Goal: Task Accomplishment & Management: Manage account settings

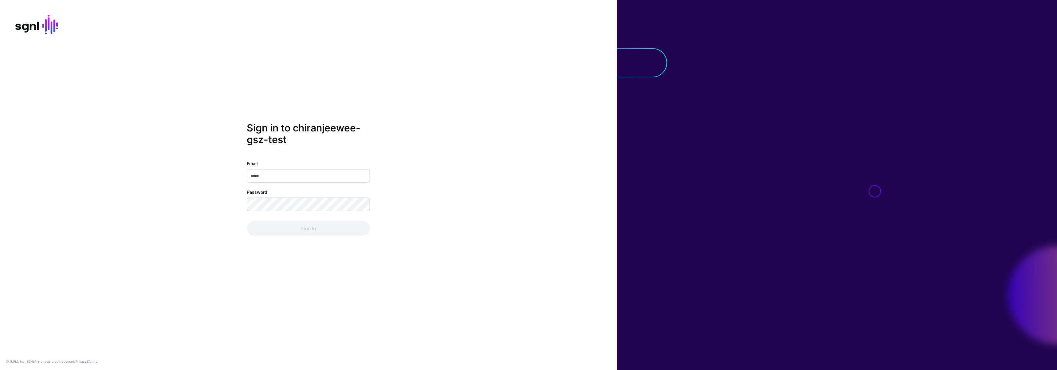
type input "**********"
click at [214, 205] on div "**********" at bounding box center [308, 185] width 617 height 126
click at [244, 225] on div "**********" at bounding box center [308, 185] width 617 height 126
click at [249, 227] on button "Sign In" at bounding box center [308, 228] width 123 height 15
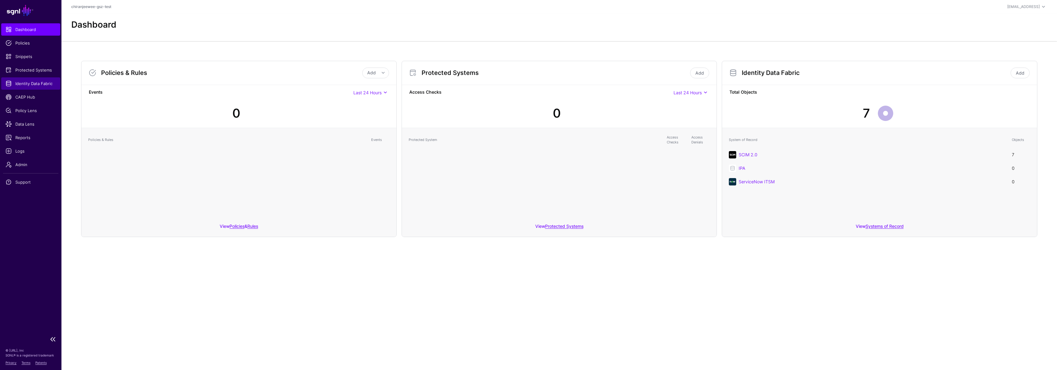
click at [32, 79] on link "Identity Data Fabric" at bounding box center [30, 83] width 59 height 12
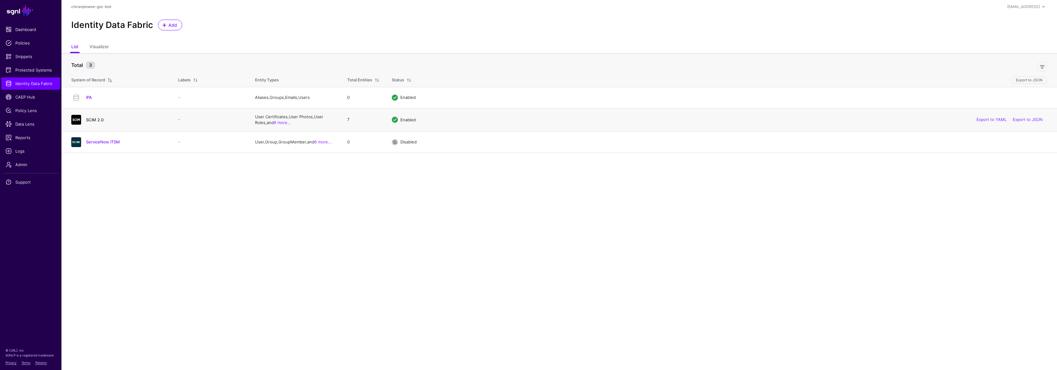
click at [99, 121] on link "SCIM 2.0" at bounding box center [95, 119] width 18 height 5
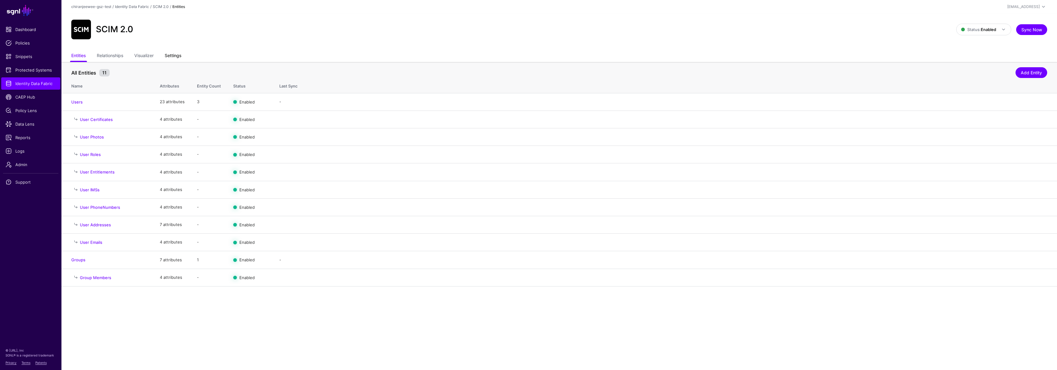
click at [172, 57] on link "Settings" at bounding box center [173, 56] width 17 height 12
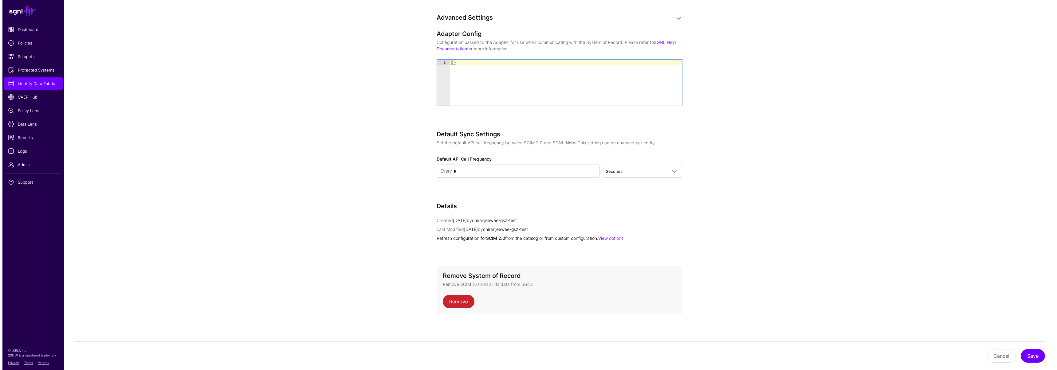
scroll to position [676, 0]
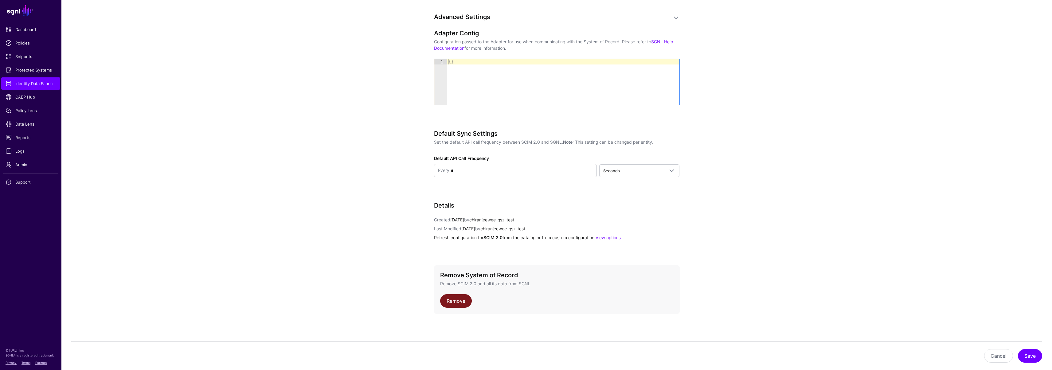
click at [463, 305] on link "Remove" at bounding box center [456, 301] width 32 height 14
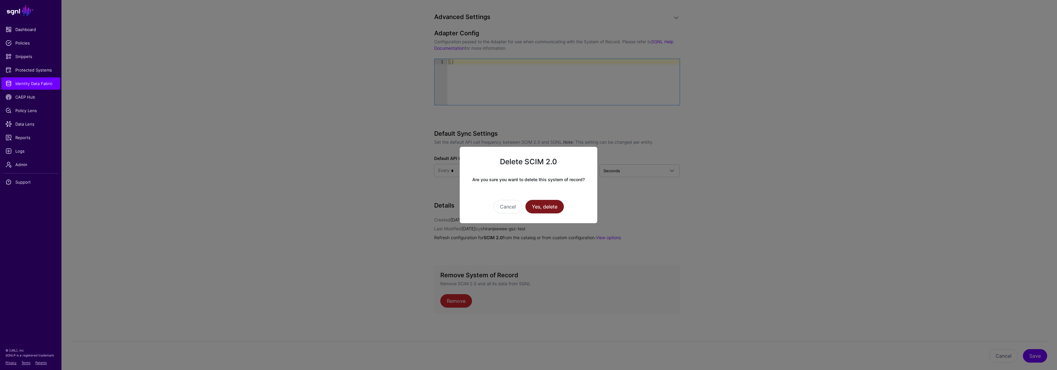
click at [543, 206] on button "Yes, delete" at bounding box center [544, 207] width 38 height 14
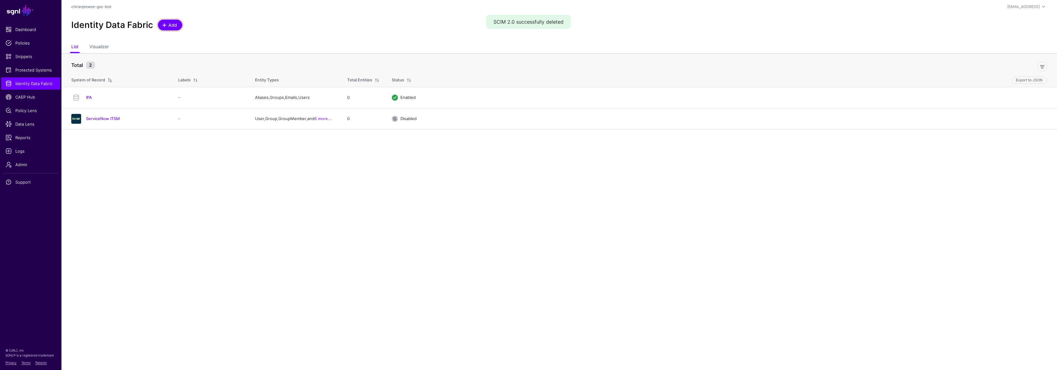
click at [170, 26] on span "Add" at bounding box center [173, 25] width 10 height 6
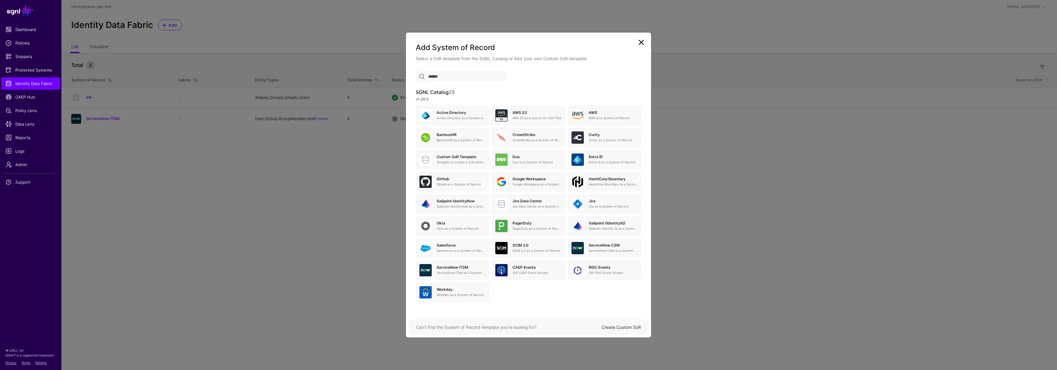
click at [624, 326] on link "Create Custom SoR" at bounding box center [620, 327] width 39 height 5
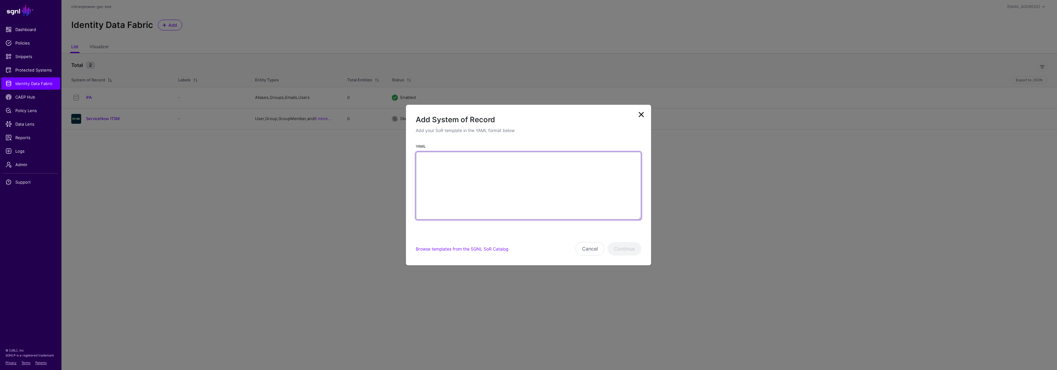
click at [499, 194] on textarea "YAML" at bounding box center [528, 186] width 225 height 68
paste textarea "**********"
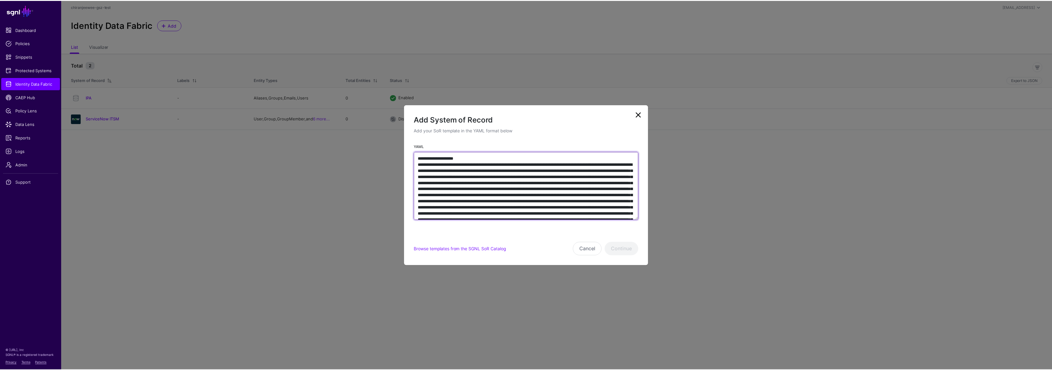
scroll to position [3277, 0]
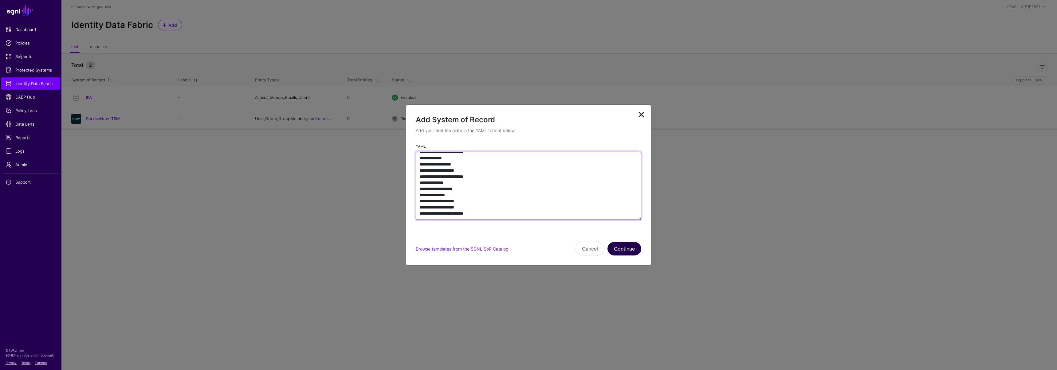
type textarea "**********"
click at [624, 253] on button "Continue" at bounding box center [624, 249] width 34 height 14
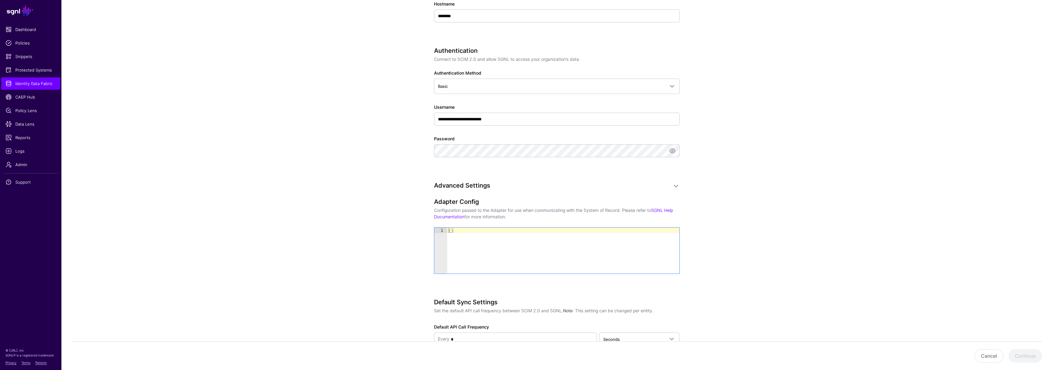
scroll to position [260, 0]
click at [521, 112] on input "**********" at bounding box center [557, 115] width 246 height 13
type input "****"
click at [412, 187] on app-datasources-details-form "**********" at bounding box center [556, 96] width 991 height 619
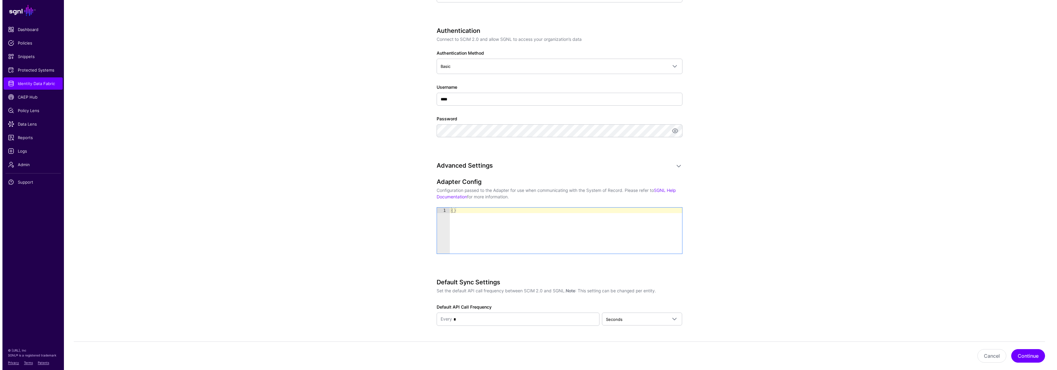
scroll to position [296, 0]
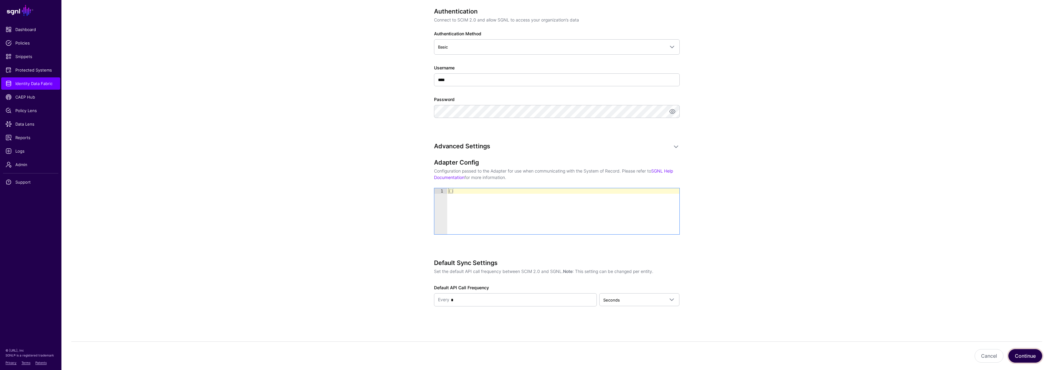
click at [1033, 350] on button "Continue" at bounding box center [1025, 356] width 34 height 14
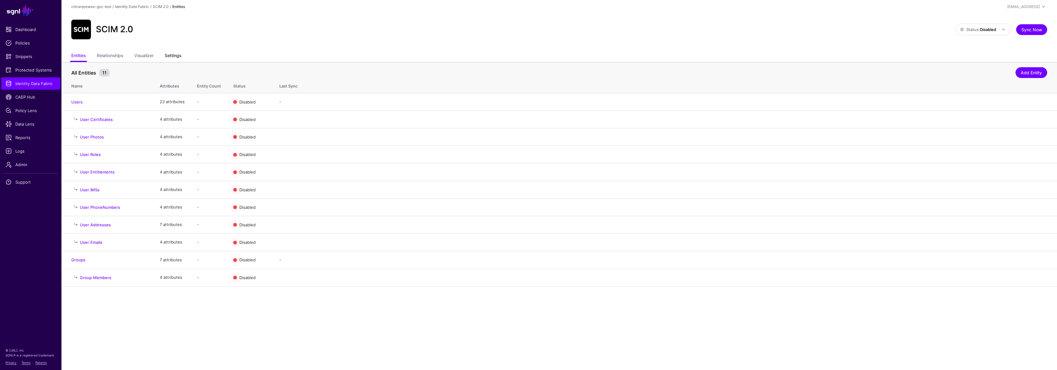
click at [178, 57] on link "Settings" at bounding box center [173, 56] width 17 height 12
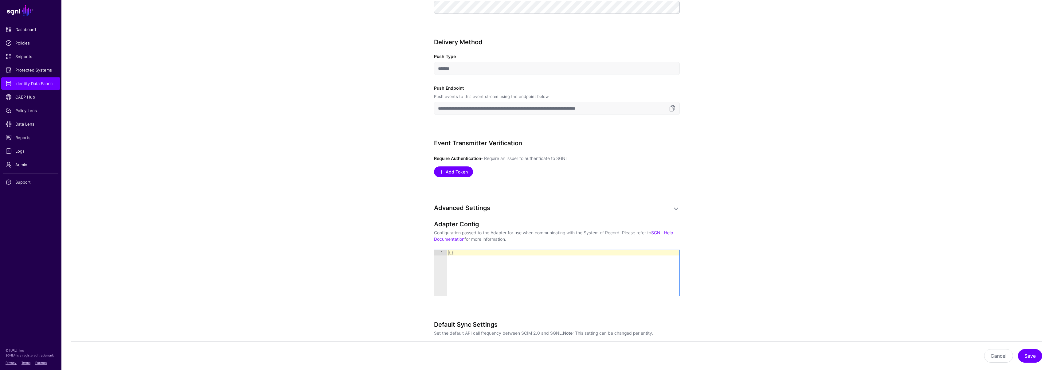
scroll to position [416, 0]
click at [460, 167] on link "Add Token" at bounding box center [453, 170] width 39 height 11
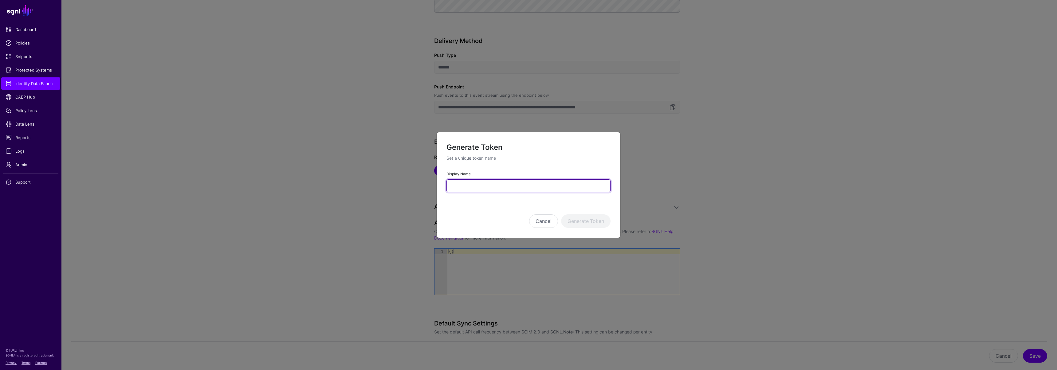
click at [478, 189] on input "Display Name" at bounding box center [528, 185] width 164 height 13
type input "*********"
click at [575, 219] on button "Generate Token" at bounding box center [585, 221] width 49 height 14
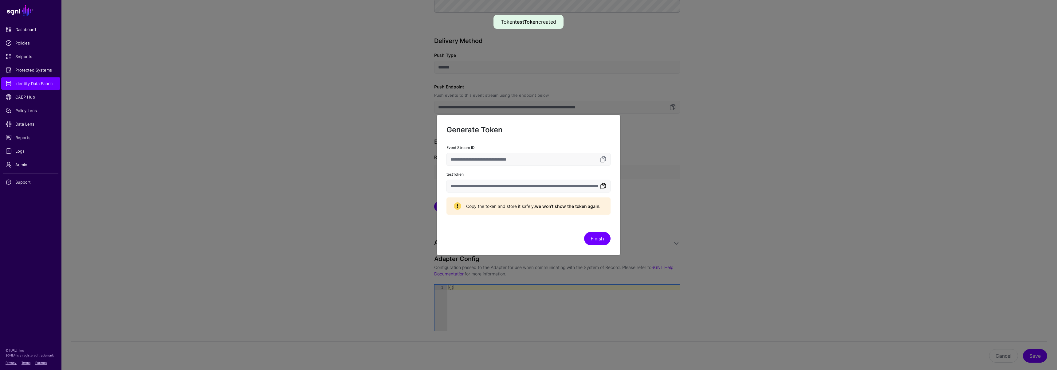
click at [604, 186] on link at bounding box center [602, 185] width 7 height 7
click at [605, 237] on button "Finish" at bounding box center [597, 239] width 26 height 14
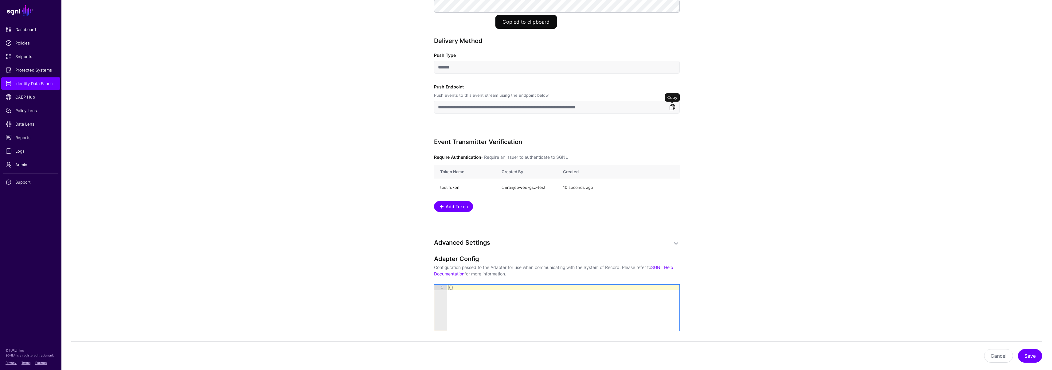
click at [673, 107] on link at bounding box center [672, 107] width 7 height 7
click at [670, 108] on link at bounding box center [672, 107] width 7 height 7
click at [1027, 359] on button "Save" at bounding box center [1030, 356] width 24 height 14
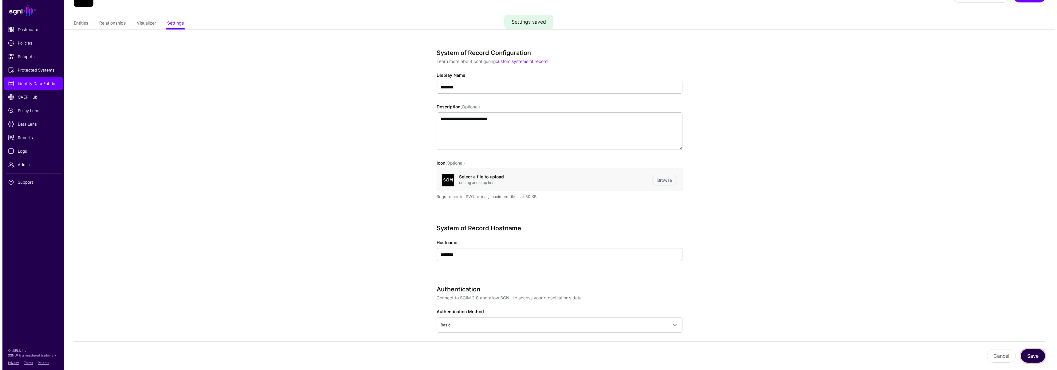
scroll to position [0, 0]
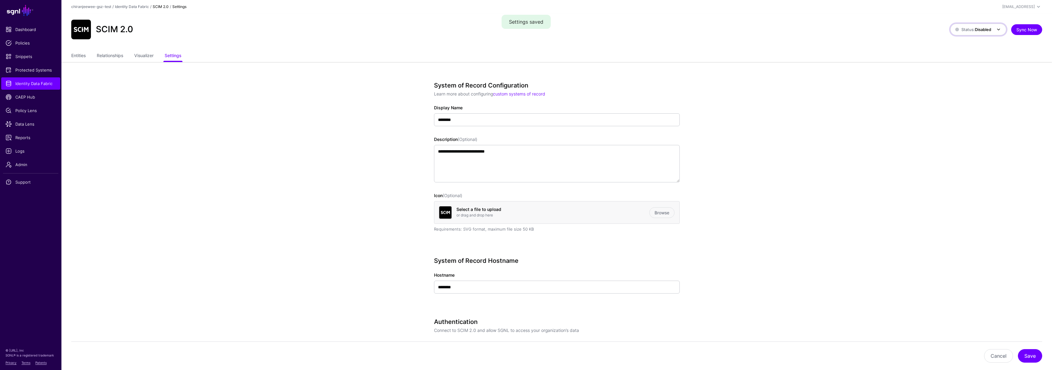
click at [979, 30] on strong "Disabled" at bounding box center [983, 29] width 16 height 5
click at [974, 47] on span "Enabled Syncing active for all configured entities that are enabled" at bounding box center [983, 52] width 57 height 25
click at [71, 54] on div "Entities Relationships Visualizer Settings" at bounding box center [556, 56] width 991 height 12
click at [76, 53] on link "Entities" at bounding box center [78, 56] width 14 height 12
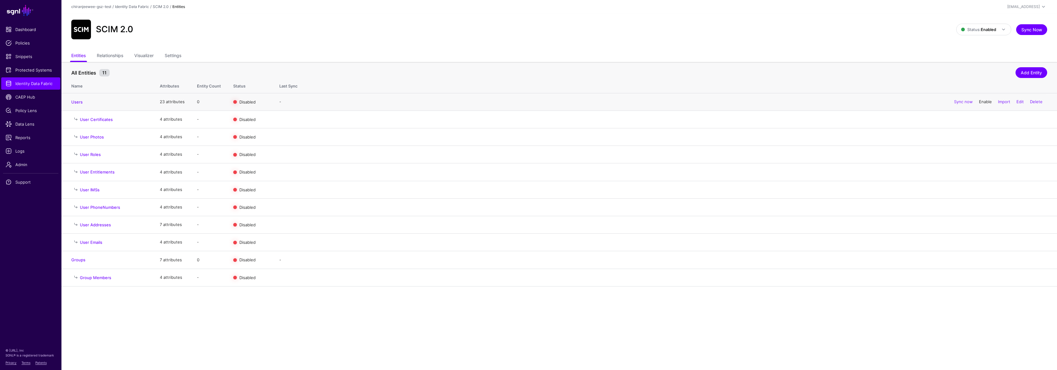
click at [986, 102] on link "Enable" at bounding box center [985, 101] width 13 height 5
click at [981, 260] on link "Enable" at bounding box center [985, 259] width 13 height 5
click at [28, 124] on span "Data Lens" at bounding box center [31, 124] width 50 height 6
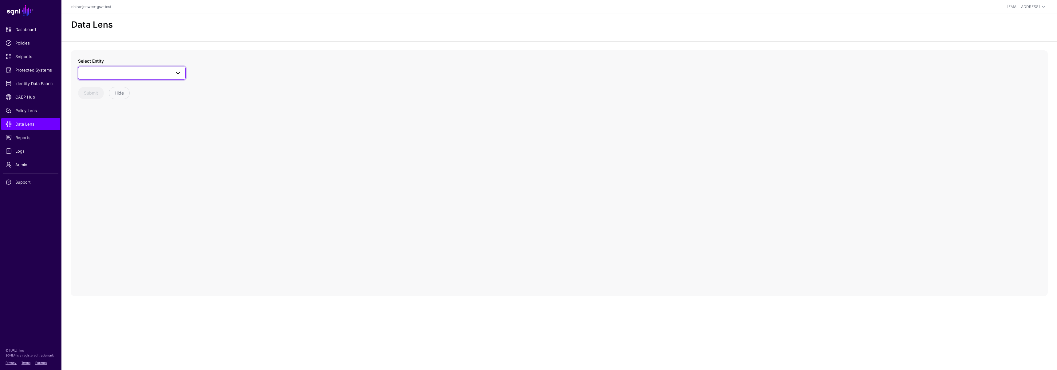
click at [133, 75] on span at bounding box center [132, 72] width 100 height 7
click at [105, 162] on div "Users" at bounding box center [135, 165] width 92 height 6
click at [554, 147] on circle at bounding box center [554, 144] width 7 height 7
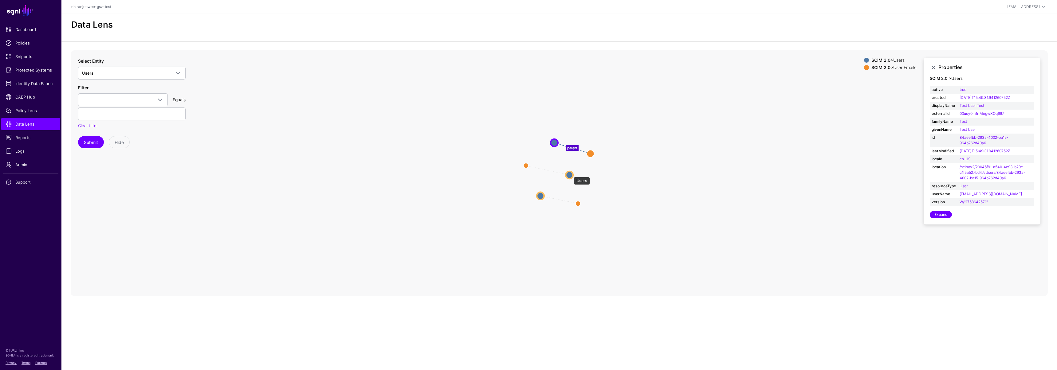
click at [570, 174] on circle at bounding box center [569, 174] width 7 height 7
click at [540, 198] on circle at bounding box center [539, 195] width 7 height 7
click at [570, 178] on circle at bounding box center [569, 174] width 7 height 7
click at [553, 142] on circle at bounding box center [553, 141] width 7 height 7
click at [570, 176] on circle at bounding box center [569, 174] width 7 height 7
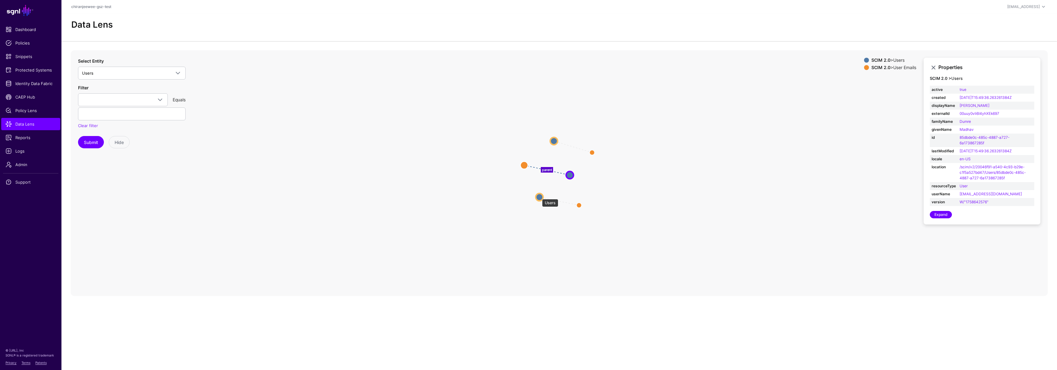
click at [539, 196] on circle at bounding box center [539, 197] width 7 height 7
click at [20, 153] on span "Logs" at bounding box center [31, 151] width 50 height 6
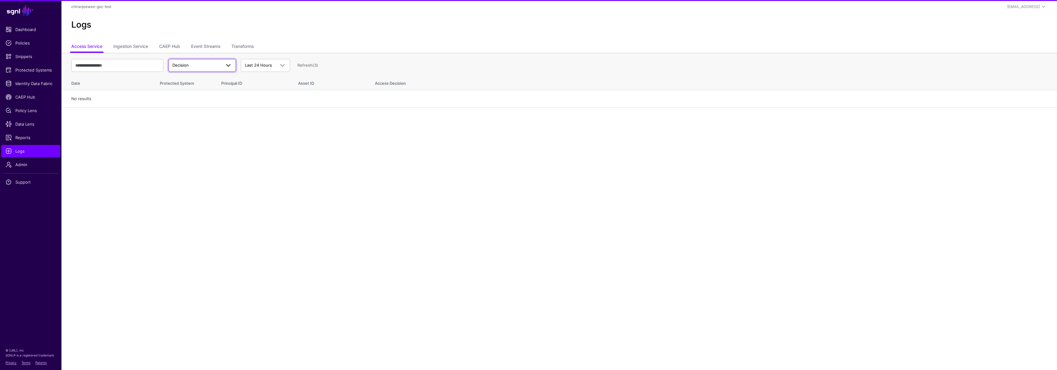
click at [213, 63] on span "Decision" at bounding box center [196, 65] width 49 height 6
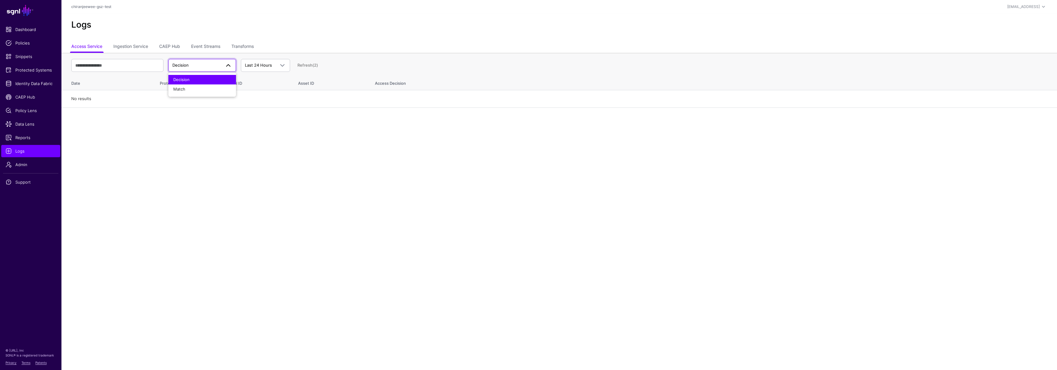
click at [213, 63] on span "Decision" at bounding box center [196, 65] width 49 height 6
click at [207, 46] on link "Event Streams" at bounding box center [205, 47] width 29 height 12
click at [210, 68] on span "Event Received" at bounding box center [196, 65] width 49 height 6
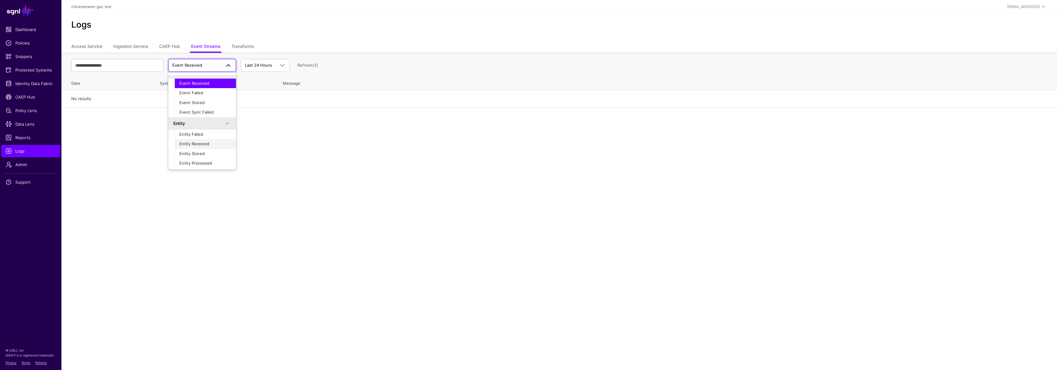
scroll to position [19, 0]
click at [200, 131] on span "Entity Received" at bounding box center [194, 133] width 30 height 5
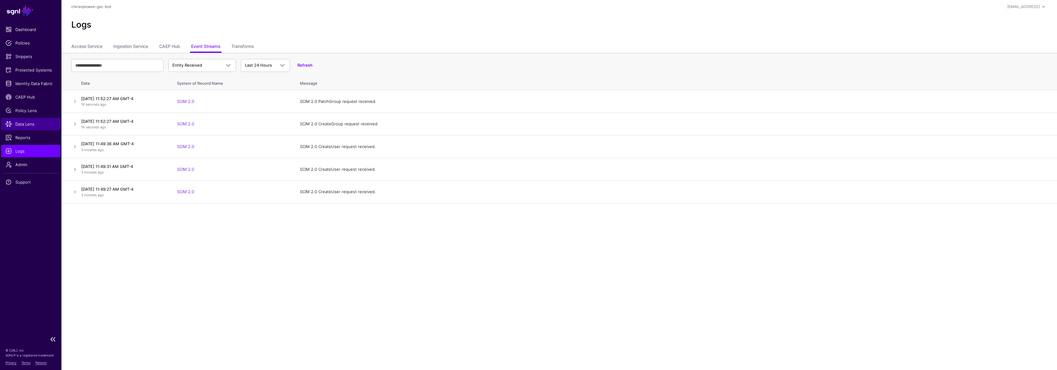
click at [25, 123] on span "Data Lens" at bounding box center [31, 124] width 50 height 6
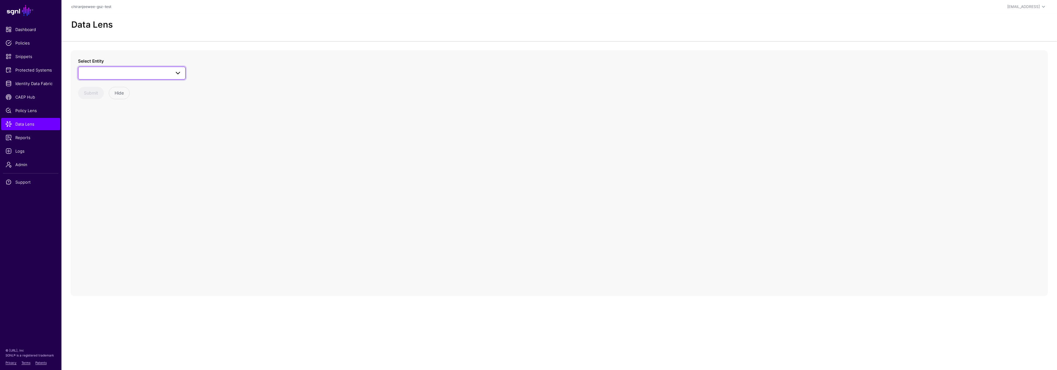
click at [89, 74] on span at bounding box center [132, 72] width 100 height 7
click at [107, 130] on div "Groups" at bounding box center [135, 130] width 92 height 6
click at [574, 179] on circle at bounding box center [574, 178] width 7 height 7
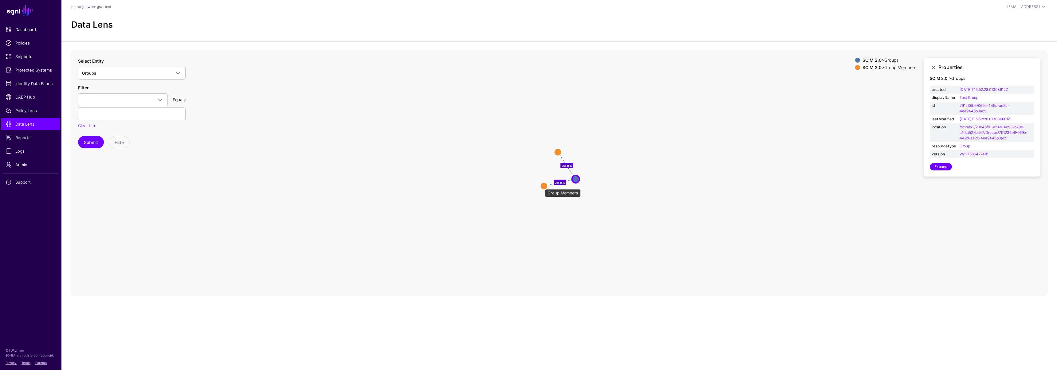
click at [542, 186] on circle at bounding box center [543, 185] width 7 height 7
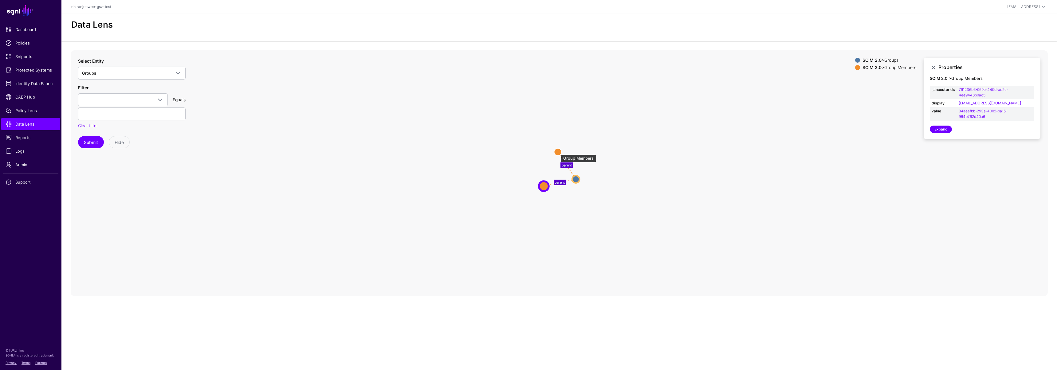
click at [557, 151] on circle at bounding box center [557, 151] width 7 height 7
click at [110, 69] on span "Groups" at bounding box center [132, 72] width 100 height 7
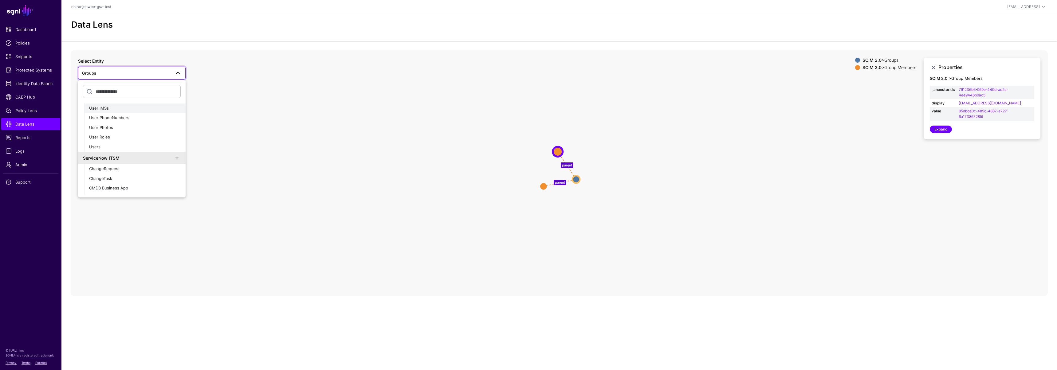
scroll to position [70, 0]
click at [104, 149] on div "Users" at bounding box center [135, 147] width 92 height 6
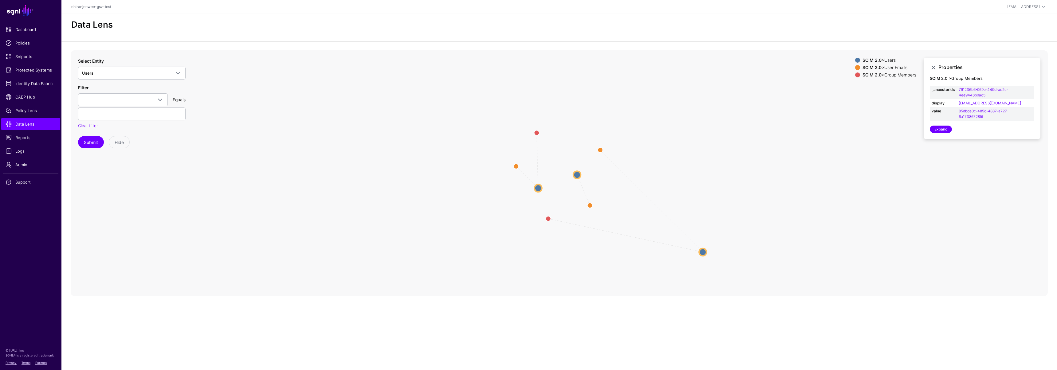
drag, startPoint x: 566, startPoint y: 145, endPoint x: 703, endPoint y: 252, distance: 173.6
click at [704, 253] on circle at bounding box center [702, 252] width 7 height 7
click at [702, 252] on circle at bounding box center [702, 251] width 7 height 7
click at [702, 256] on circle at bounding box center [701, 251] width 7 height 7
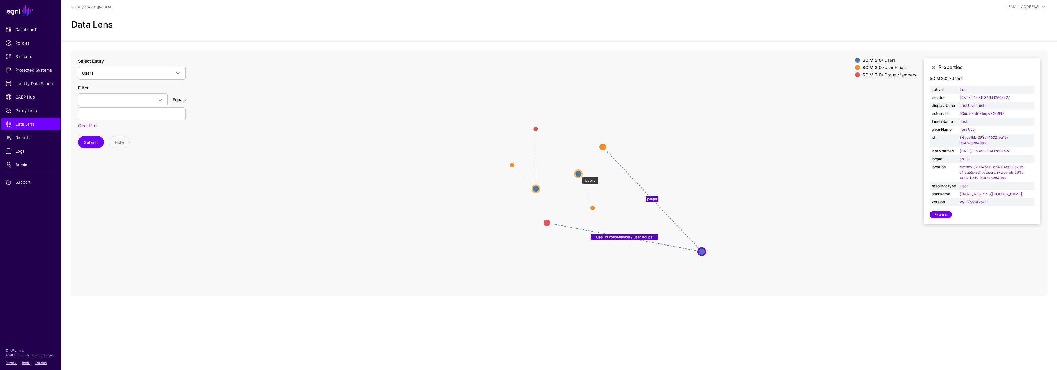
click at [579, 174] on circle at bounding box center [577, 173] width 7 height 7
click at [547, 223] on circle at bounding box center [547, 223] width 10 height 10
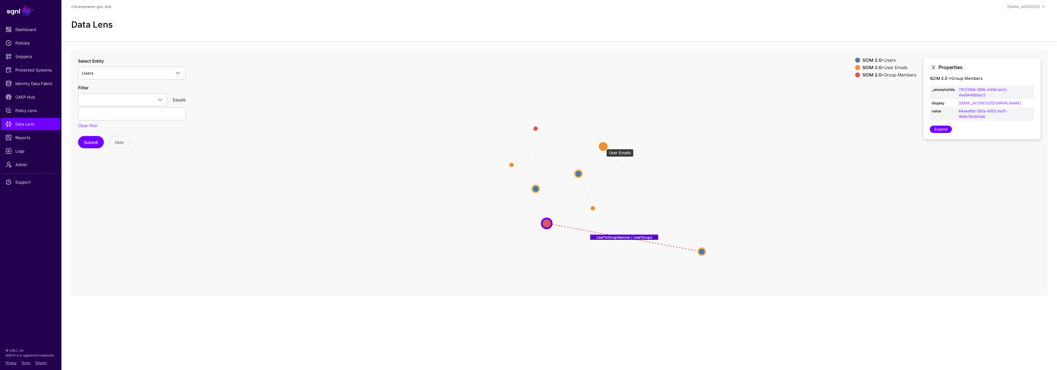
click at [603, 146] on circle at bounding box center [603, 147] width 10 height 10
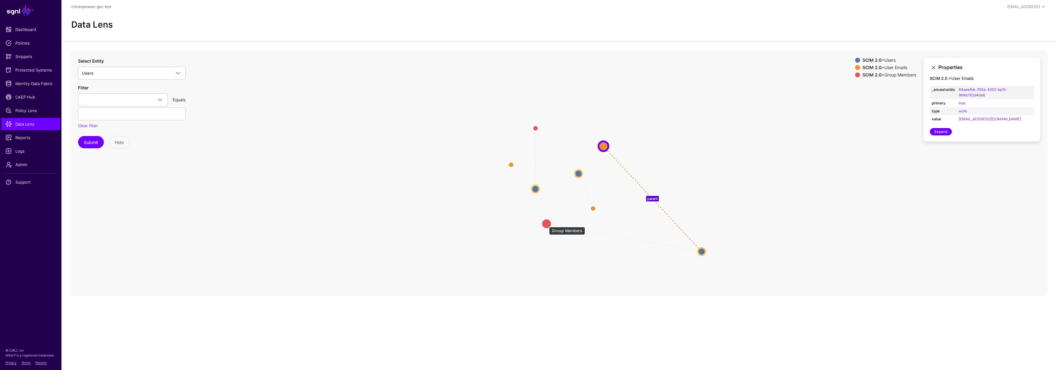
click at [546, 224] on circle at bounding box center [547, 224] width 10 height 10
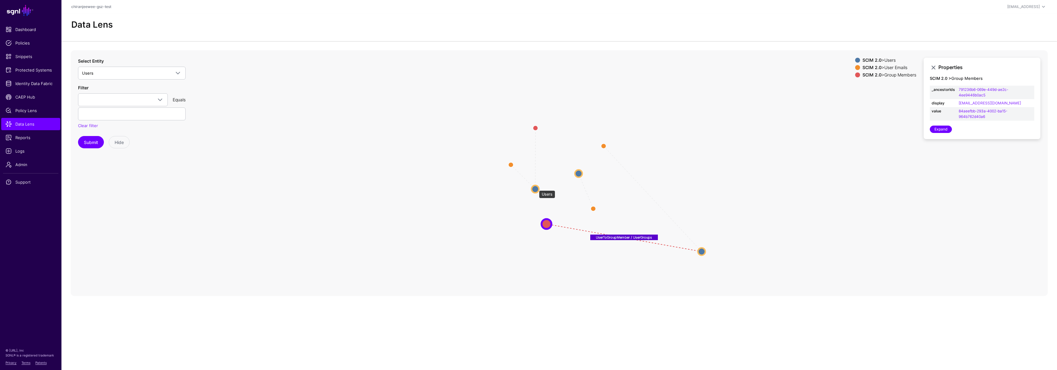
click at [536, 187] on circle at bounding box center [534, 188] width 7 height 7
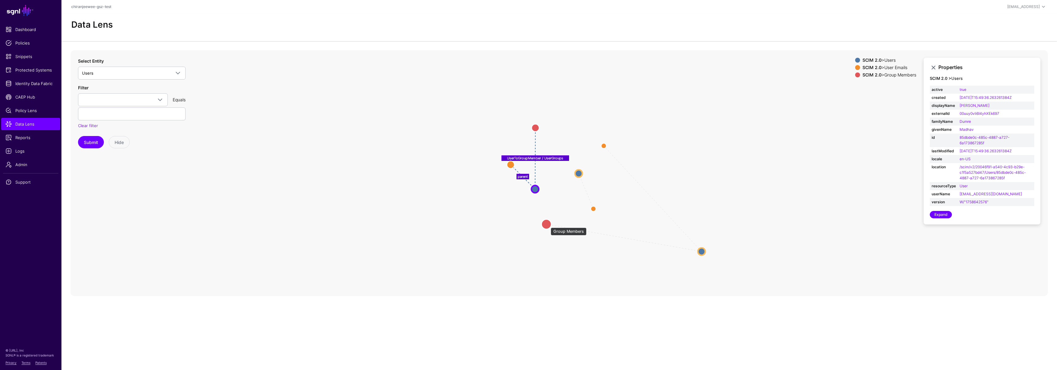
click at [547, 225] on circle at bounding box center [546, 224] width 10 height 10
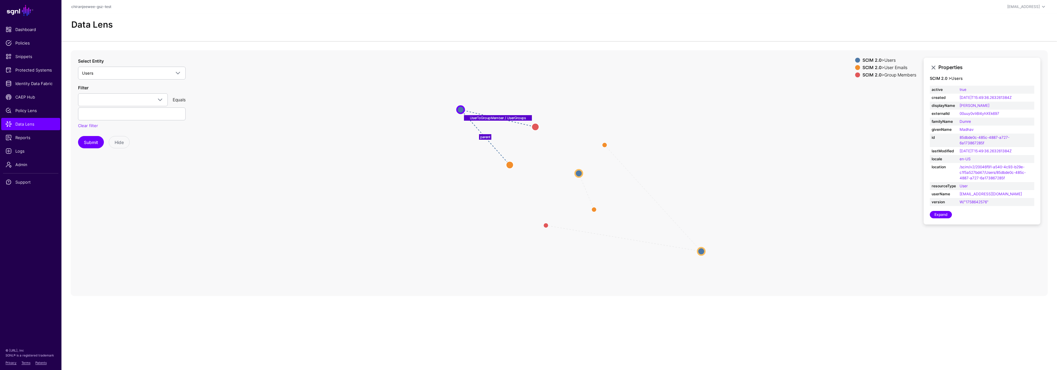
drag, startPoint x: 535, startPoint y: 189, endPoint x: 460, endPoint y: 110, distance: 109.1
click at [460, 110] on circle at bounding box center [460, 109] width 7 height 7
click at [452, 159] on icon "UserToGroupMember / UserGroups parent parent parent UserToGroupMember / UserGro…" at bounding box center [559, 173] width 977 height 246
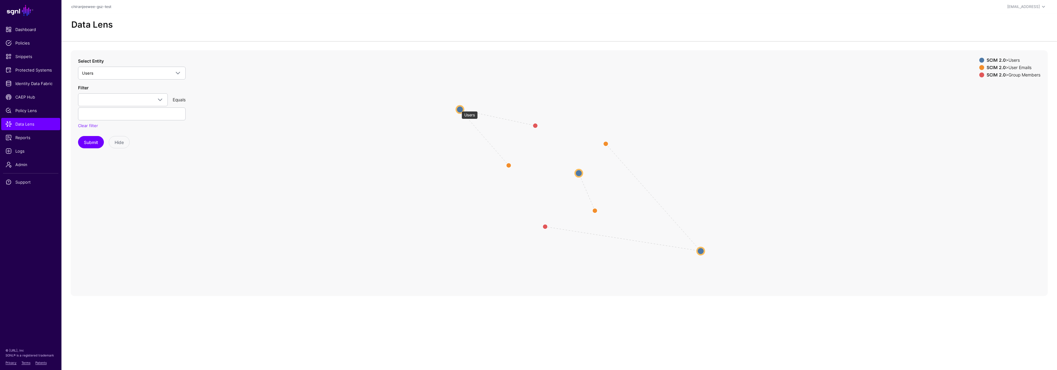
click at [458, 108] on circle at bounding box center [459, 109] width 7 height 7
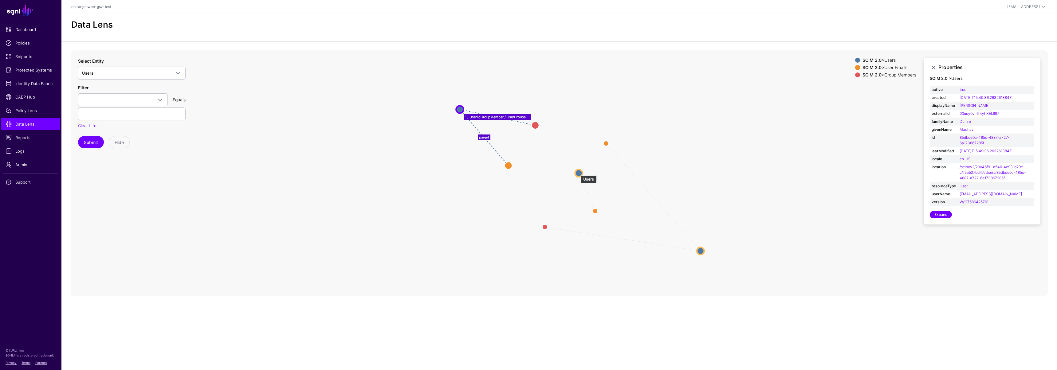
click at [577, 172] on circle at bounding box center [578, 173] width 7 height 7
click at [701, 251] on circle at bounding box center [700, 250] width 7 height 7
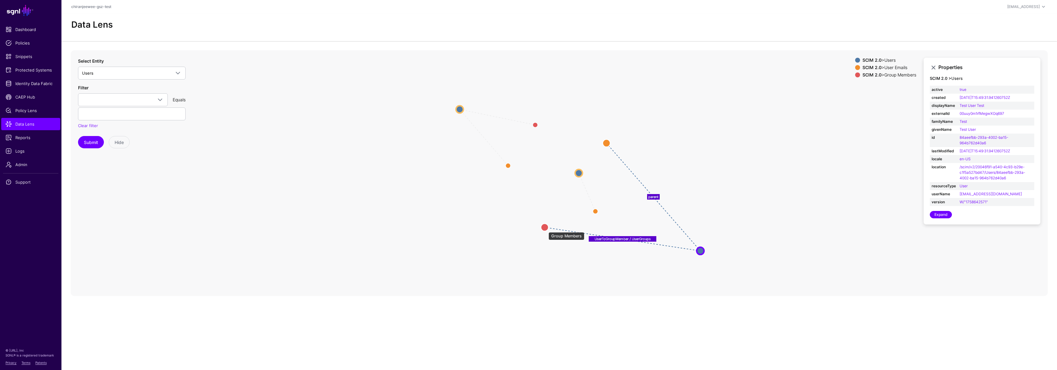
click at [545, 229] on circle at bounding box center [544, 227] width 7 height 7
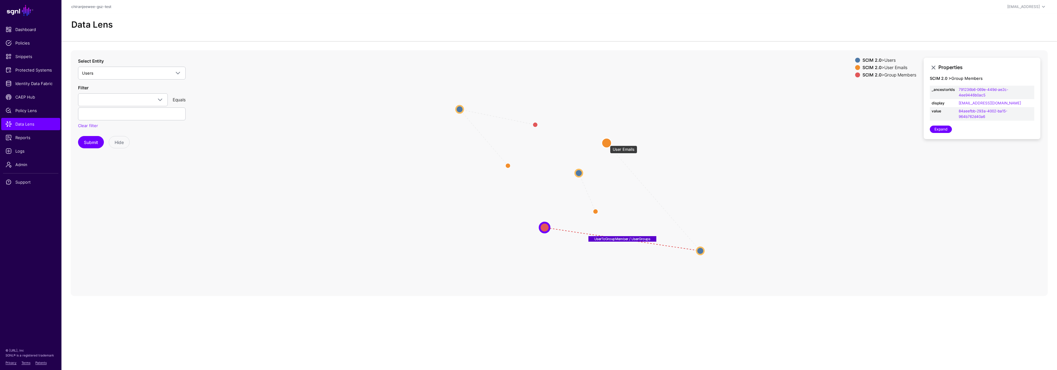
click at [607, 143] on circle at bounding box center [606, 143] width 10 height 10
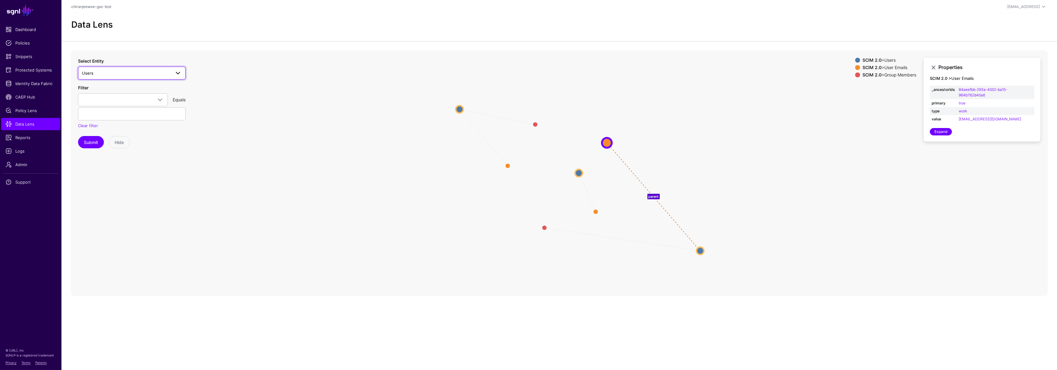
click at [113, 71] on span "Users" at bounding box center [126, 73] width 88 height 7
click at [99, 162] on span "Users" at bounding box center [94, 161] width 11 height 5
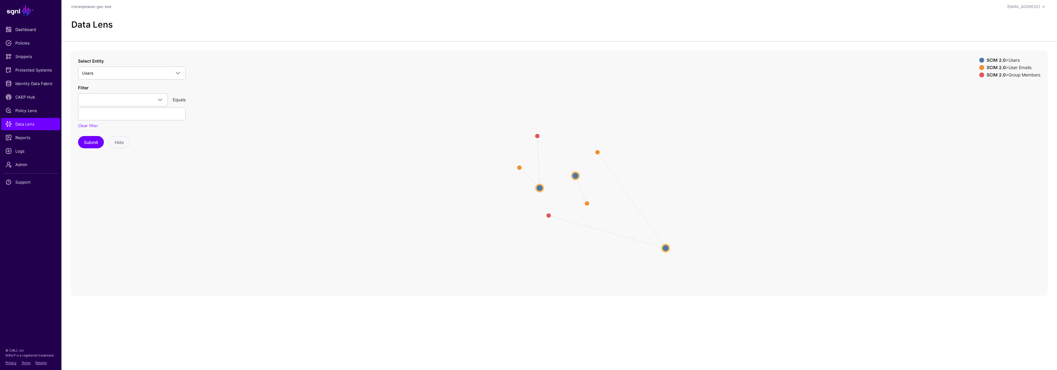
drag, startPoint x: 570, startPoint y: 151, endPoint x: 667, endPoint y: 249, distance: 137.9
click at [667, 249] on circle at bounding box center [665, 248] width 7 height 7
drag, startPoint x: 548, startPoint y: 218, endPoint x: 699, endPoint y: 126, distance: 177.4
click at [699, 126] on circle at bounding box center [700, 125] width 10 height 10
drag, startPoint x: 574, startPoint y: 176, endPoint x: 562, endPoint y: 246, distance: 71.7
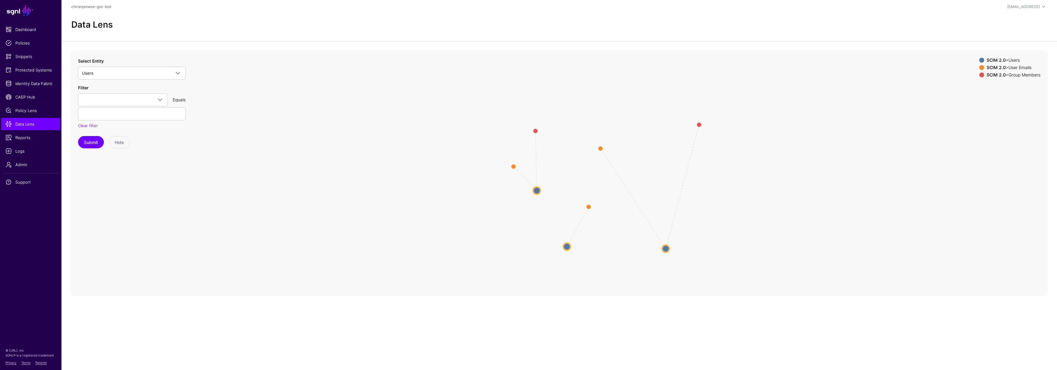
click at [563, 246] on circle at bounding box center [566, 246] width 7 height 7
click at [666, 248] on circle at bounding box center [665, 248] width 7 height 7
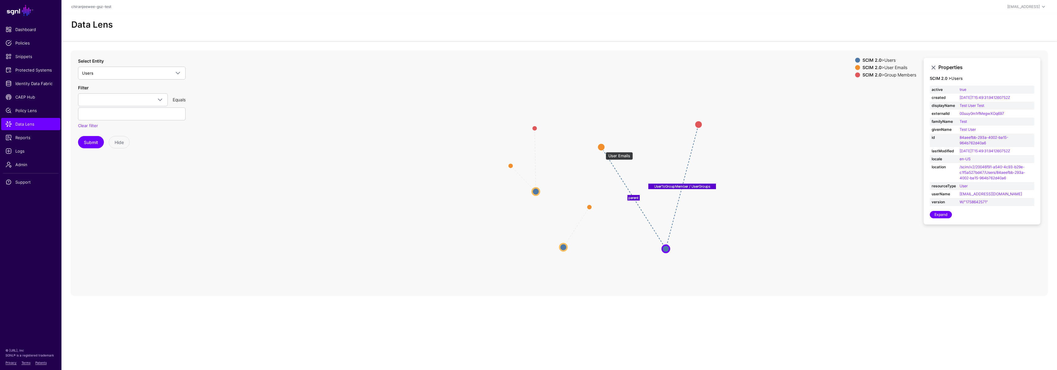
click at [602, 149] on circle at bounding box center [600, 146] width 7 height 7
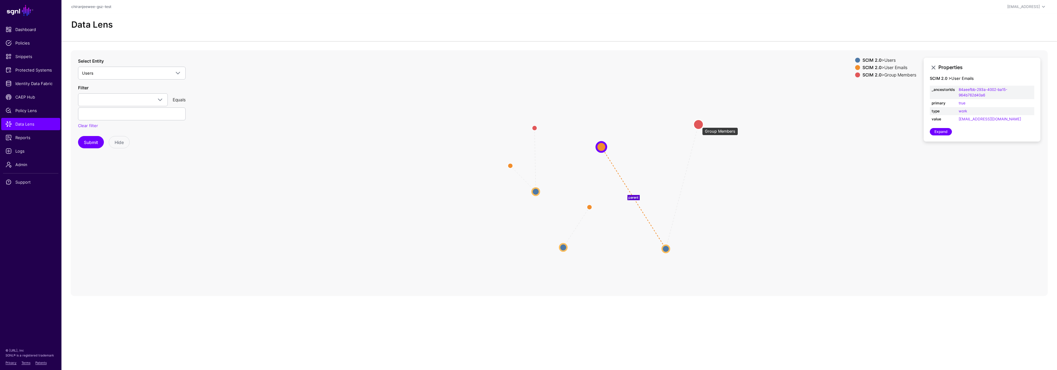
click at [699, 124] on circle at bounding box center [698, 124] width 10 height 10
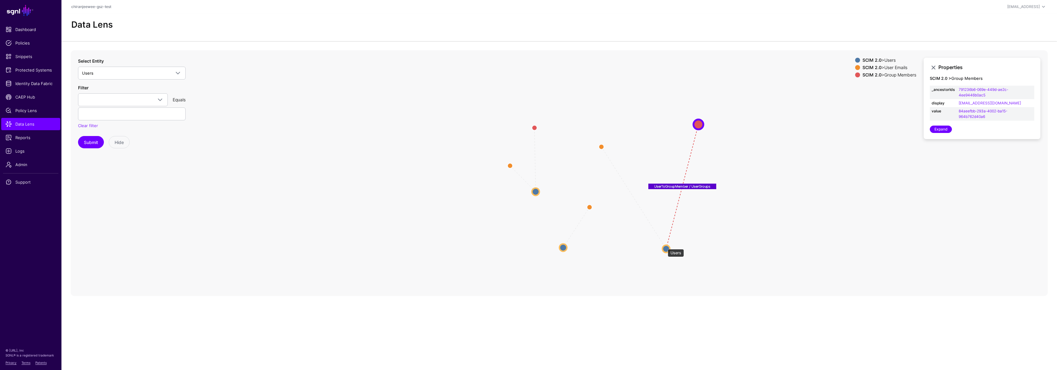
click at [665, 246] on circle at bounding box center [665, 248] width 7 height 7
click at [666, 249] on circle at bounding box center [665, 248] width 7 height 7
drag, startPoint x: 666, startPoint y: 249, endPoint x: 719, endPoint y: 206, distance: 68.7
click at [719, 206] on circle at bounding box center [719, 206] width 7 height 7
click at [507, 165] on circle at bounding box center [507, 165] width 10 height 10
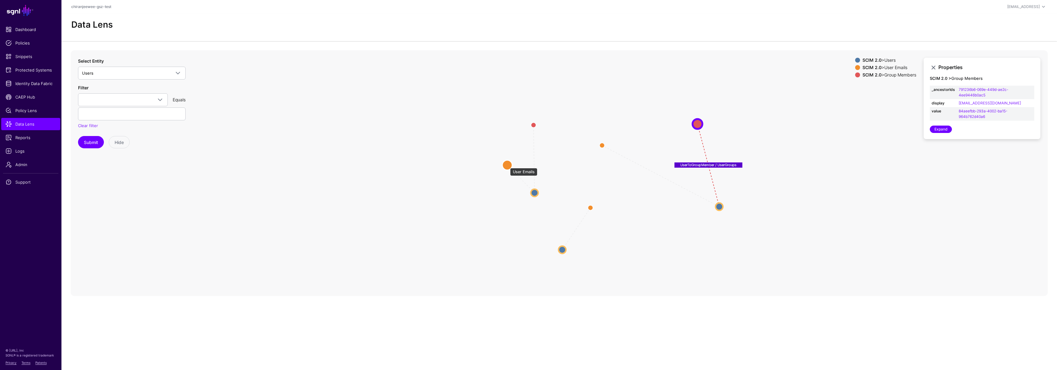
click at [507, 165] on circle at bounding box center [507, 165] width 10 height 10
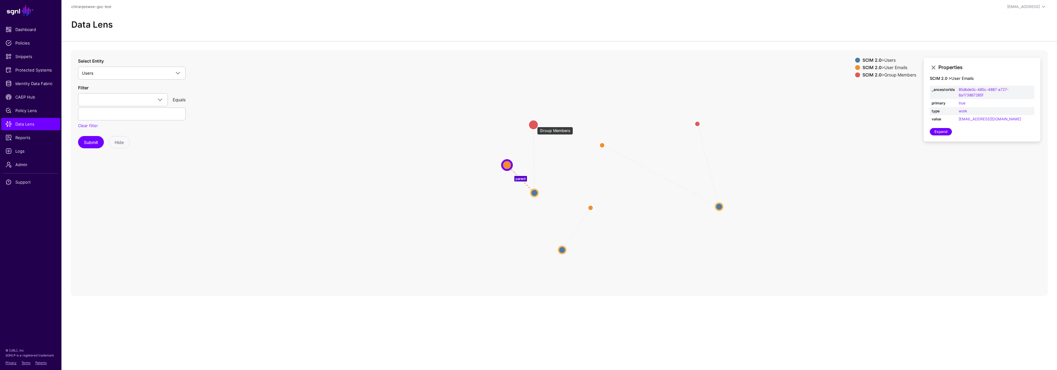
click at [534, 124] on circle at bounding box center [533, 125] width 10 height 10
click at [561, 251] on circle at bounding box center [561, 249] width 7 height 7
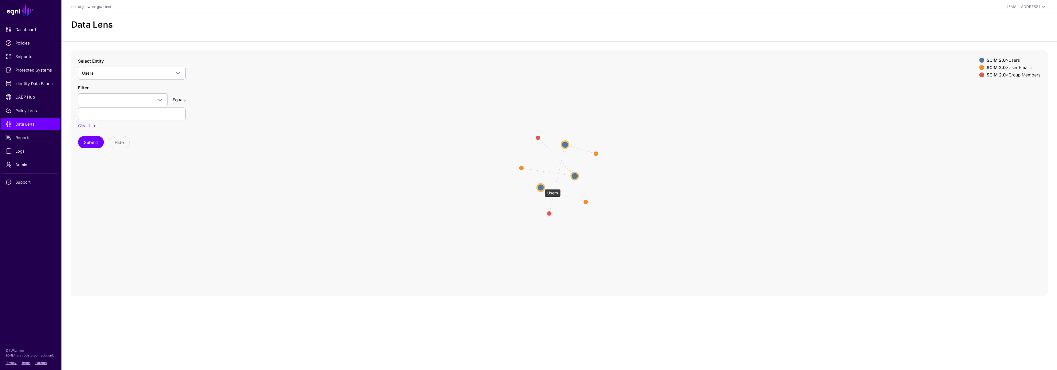
click at [541, 187] on circle at bounding box center [540, 187] width 7 height 7
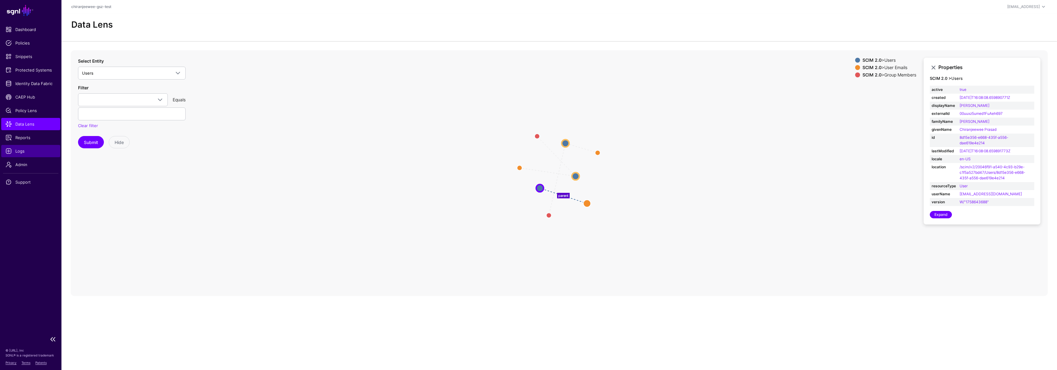
click at [27, 150] on span "Logs" at bounding box center [31, 151] width 50 height 6
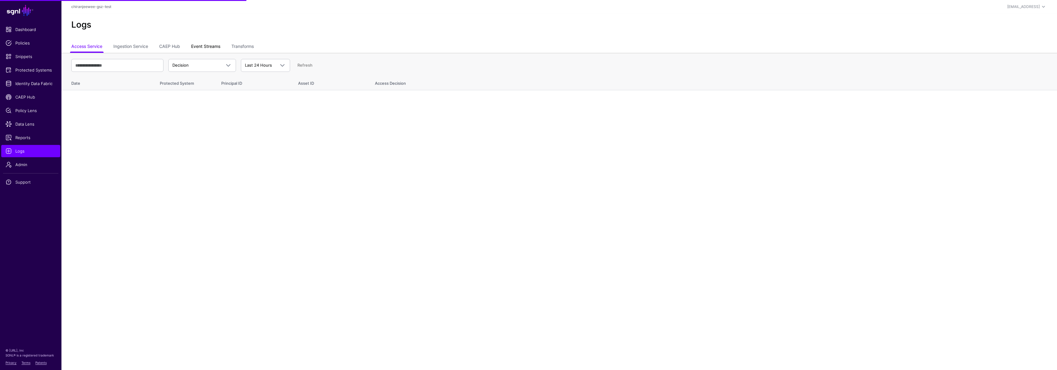
click at [215, 48] on link "Event Streams" at bounding box center [205, 47] width 29 height 12
click at [206, 64] on span "Event Received" at bounding box center [196, 65] width 49 height 6
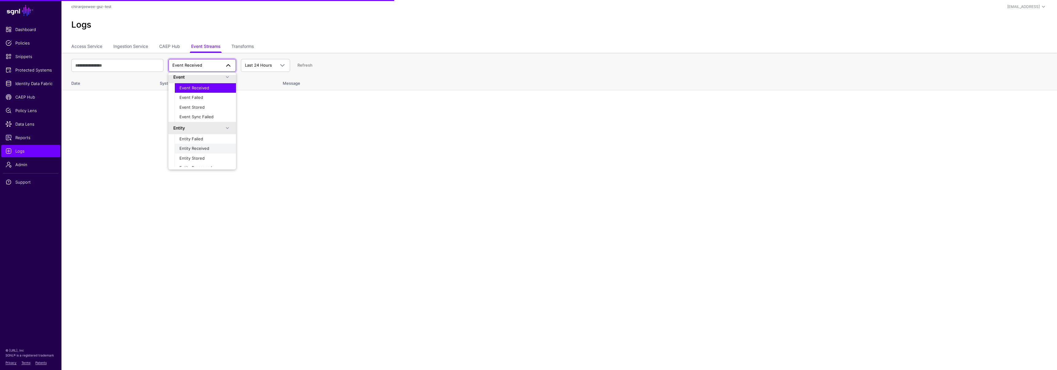
scroll to position [9, 0]
click at [201, 147] on button "Entity Received" at bounding box center [204, 144] width 61 height 10
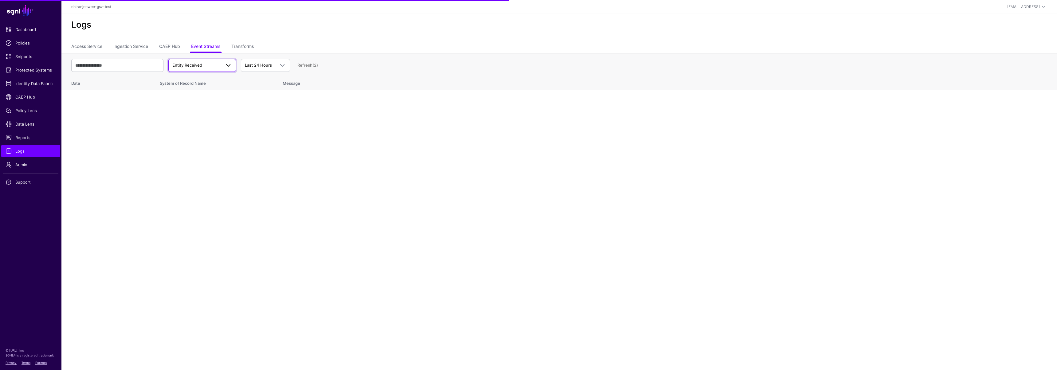
click at [209, 67] on span "Entity Received" at bounding box center [196, 65] width 49 height 6
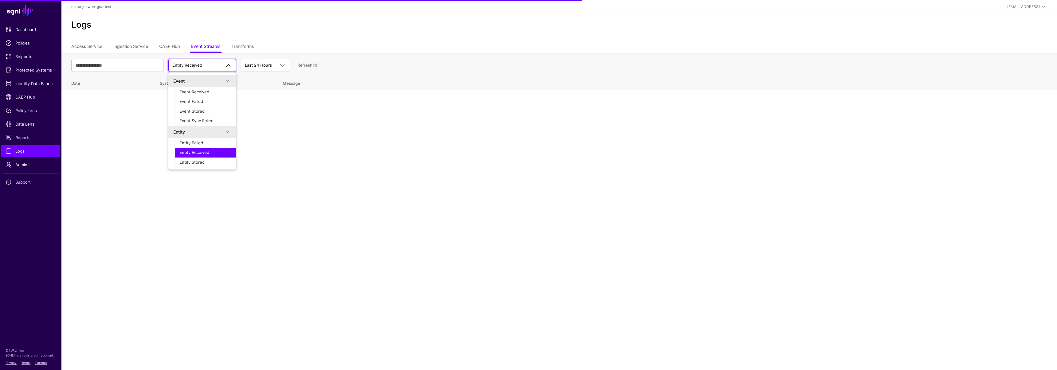
click at [266, 27] on h2 "Logs" at bounding box center [559, 25] width 976 height 10
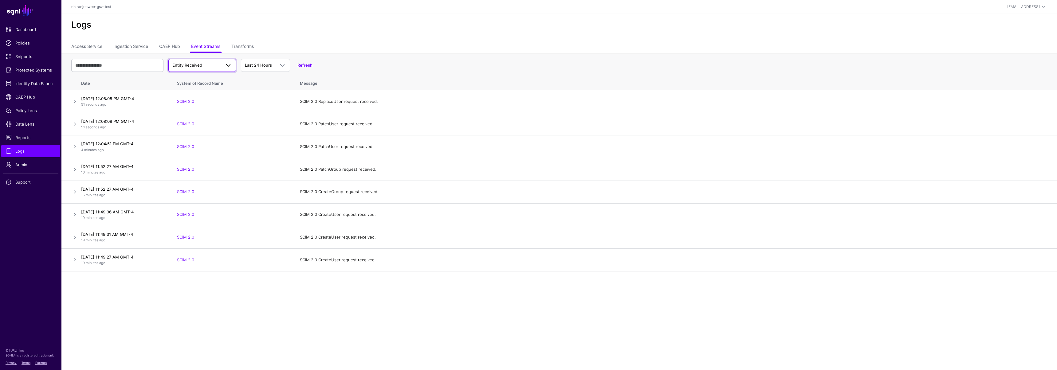
click at [184, 68] on span "Entity Received" at bounding box center [196, 65] width 49 height 6
click at [198, 124] on span "Entity Failed" at bounding box center [191, 123] width 24 height 5
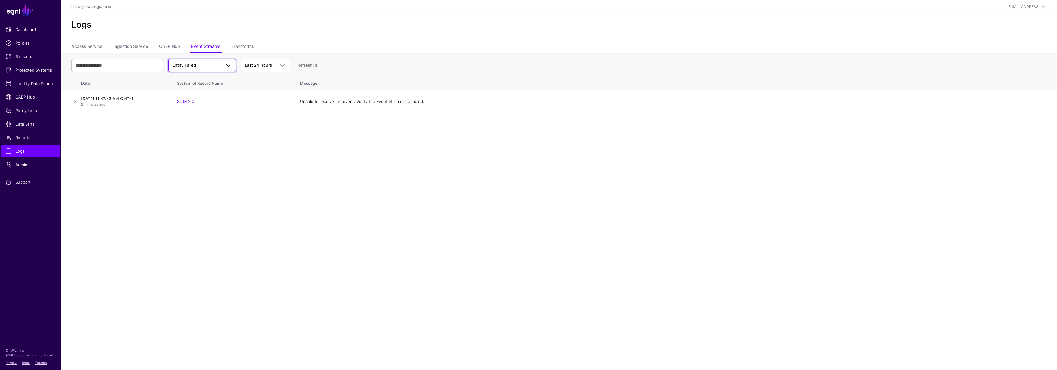
click at [200, 67] on span "Entity Failed" at bounding box center [196, 65] width 49 height 6
click at [202, 144] on span "Entity Stored" at bounding box center [191, 142] width 25 height 5
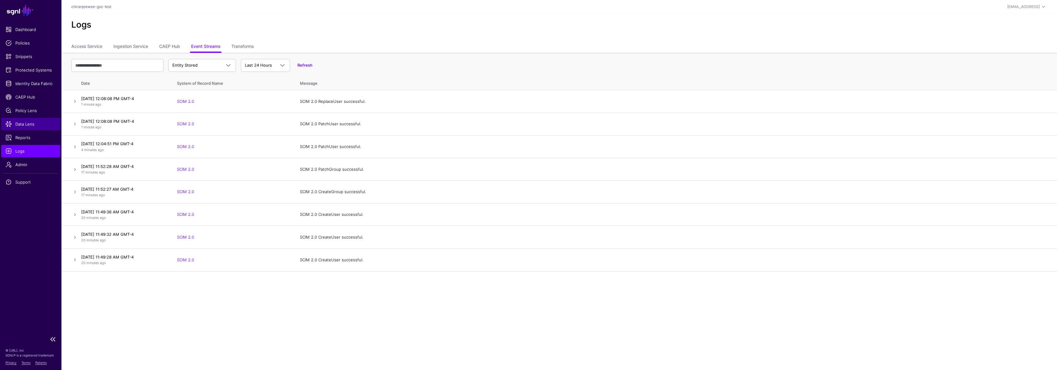
click at [23, 127] on link "Data Lens" at bounding box center [30, 124] width 59 height 12
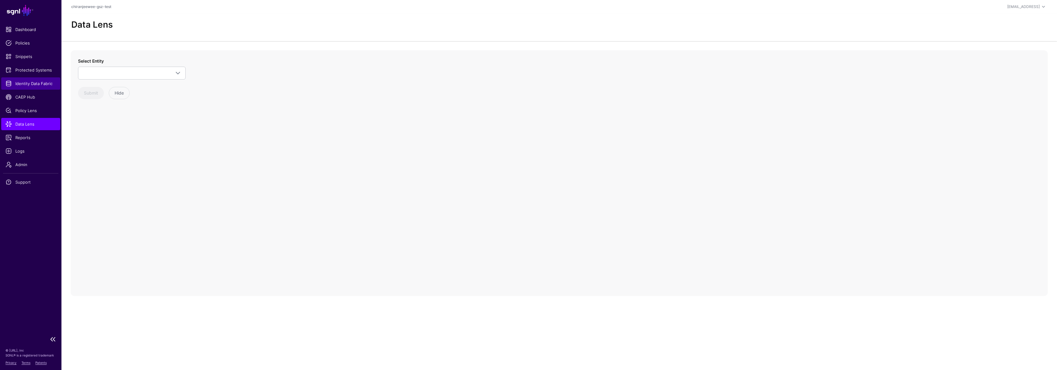
click at [31, 82] on span "Identity Data Fabric" at bounding box center [31, 83] width 50 height 6
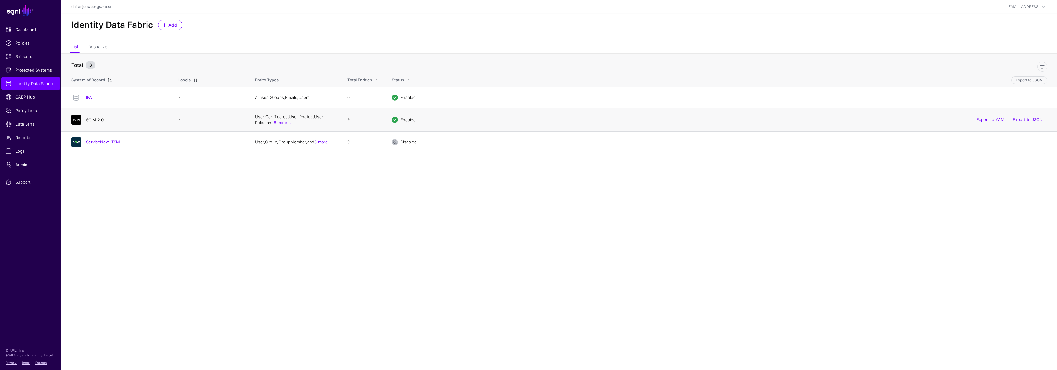
click at [94, 119] on link "SCIM 2.0" at bounding box center [95, 119] width 18 height 5
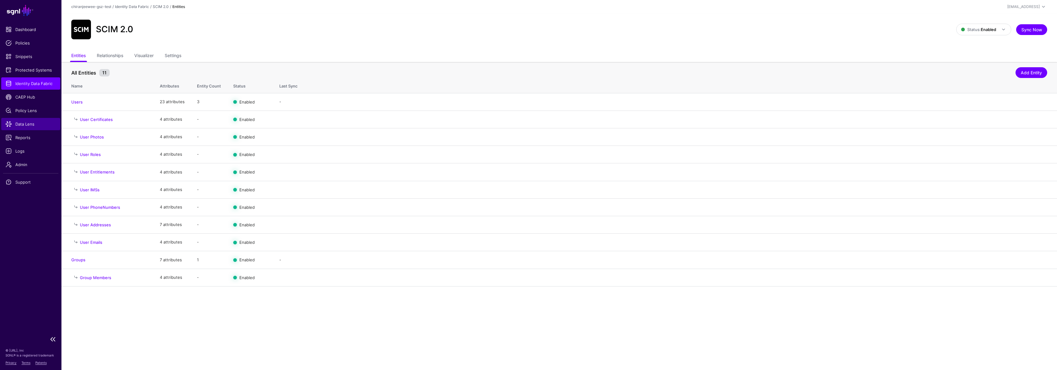
click at [31, 126] on span "Data Lens" at bounding box center [31, 124] width 50 height 6
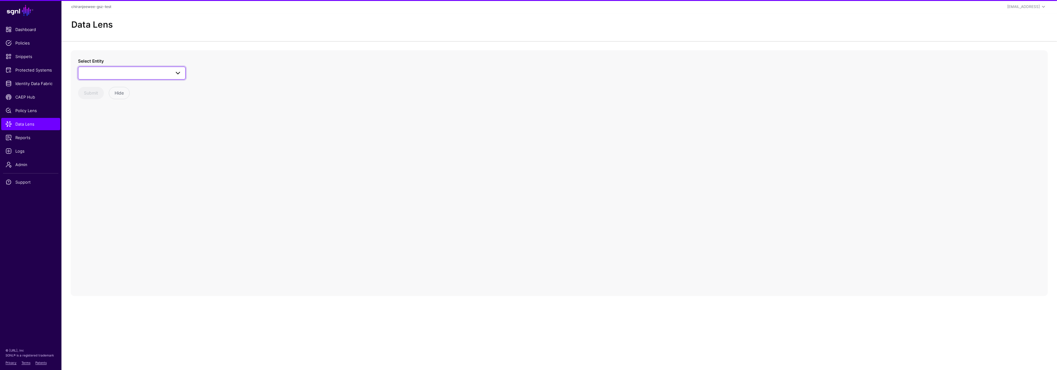
click at [107, 76] on span at bounding box center [132, 72] width 100 height 7
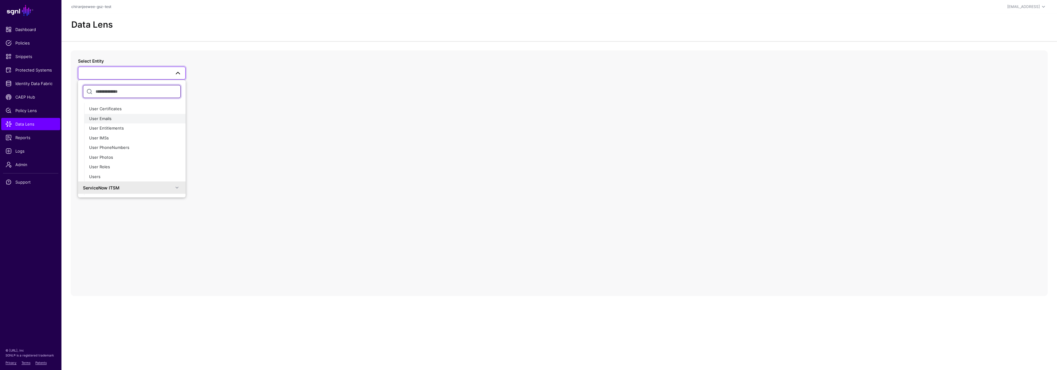
scroll to position [6, 0]
click at [104, 117] on button "Group Members" at bounding box center [134, 114] width 101 height 10
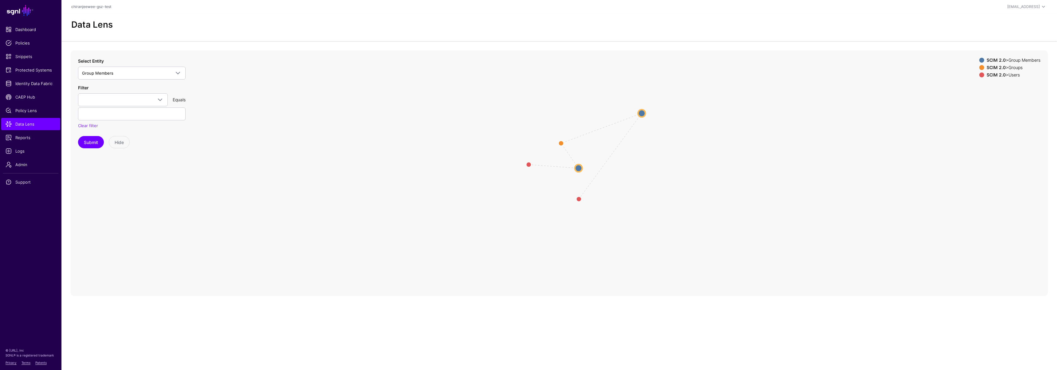
drag, startPoint x: 546, startPoint y: 193, endPoint x: 672, endPoint y: 102, distance: 155.6
click at [645, 110] on circle at bounding box center [641, 113] width 7 height 7
drag, startPoint x: 565, startPoint y: 177, endPoint x: 425, endPoint y: 95, distance: 162.6
click at [425, 95] on circle at bounding box center [423, 94] width 7 height 7
click at [561, 139] on circle at bounding box center [561, 140] width 10 height 10
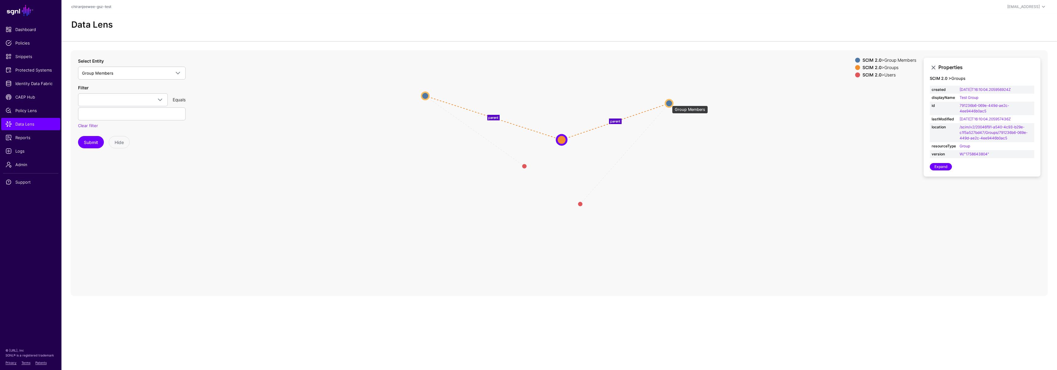
click at [669, 103] on circle at bounding box center [668, 103] width 7 height 7
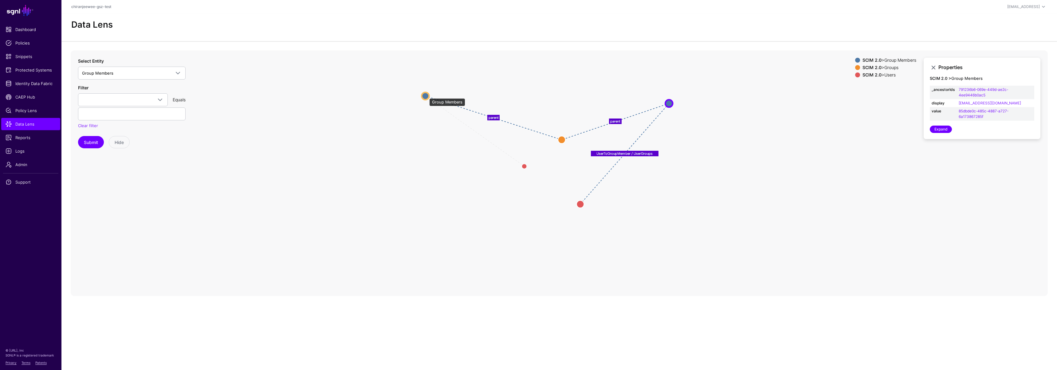
click at [426, 95] on circle at bounding box center [424, 95] width 7 height 7
click at [525, 166] on circle at bounding box center [523, 165] width 7 height 7
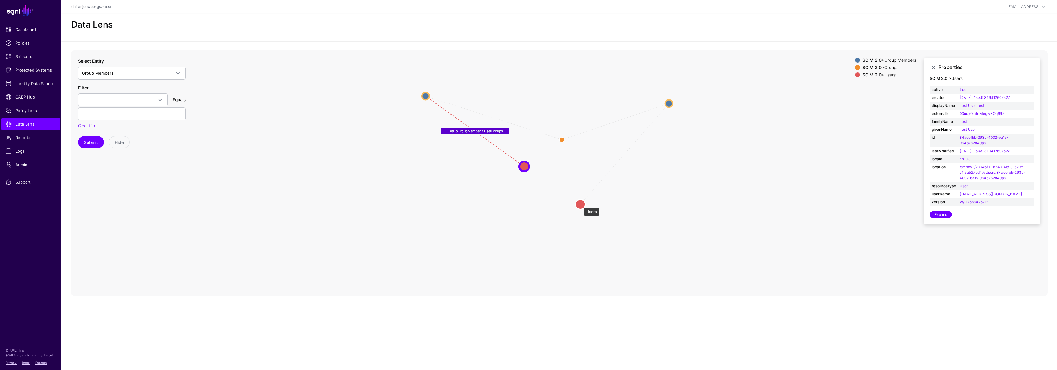
click at [580, 205] on circle at bounding box center [580, 204] width 10 height 10
click at [581, 205] on circle at bounding box center [580, 205] width 10 height 10
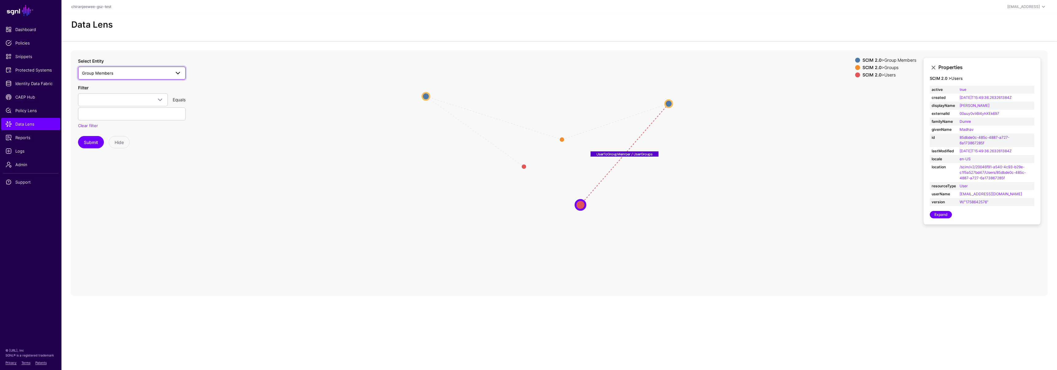
click at [127, 72] on span "Group Members" at bounding box center [126, 73] width 88 height 7
click at [109, 128] on div "Groups" at bounding box center [135, 130] width 92 height 6
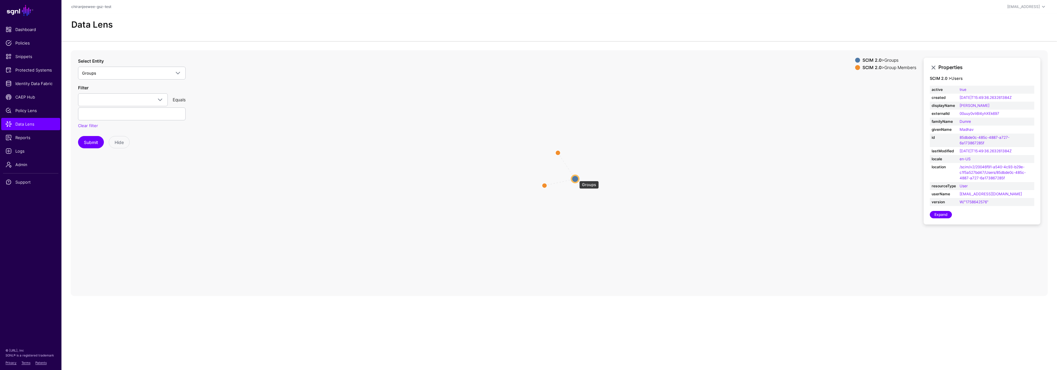
click at [576, 178] on circle at bounding box center [574, 178] width 7 height 7
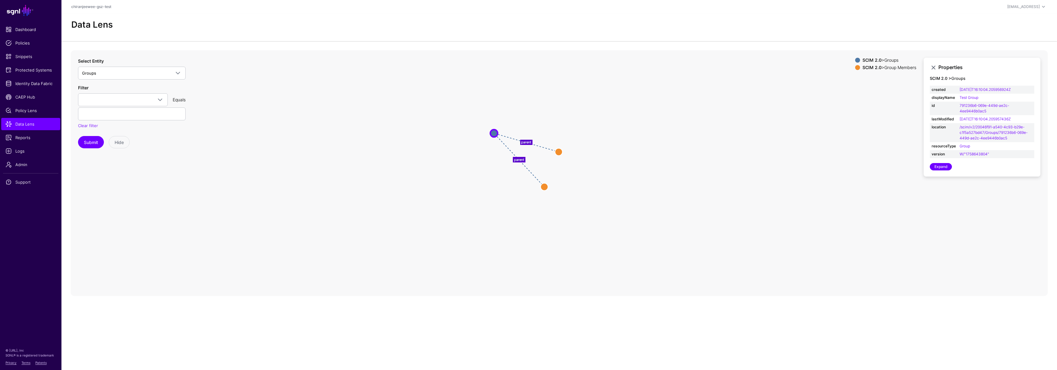
drag, startPoint x: 552, startPoint y: 171, endPoint x: 495, endPoint y: 132, distance: 68.8
click at [495, 132] on circle at bounding box center [493, 133] width 7 height 7
click at [545, 189] on circle at bounding box center [544, 187] width 7 height 7
click at [558, 149] on circle at bounding box center [559, 150] width 7 height 7
click at [545, 188] on circle at bounding box center [544, 188] width 7 height 7
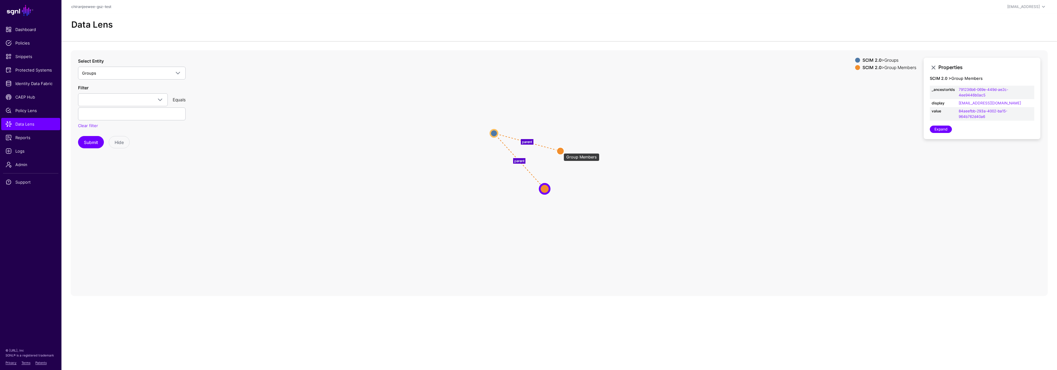
click at [560, 150] on circle at bounding box center [560, 150] width 7 height 7
click at [547, 190] on circle at bounding box center [544, 188] width 7 height 7
click at [559, 154] on circle at bounding box center [560, 150] width 7 height 7
click at [108, 76] on span "Groups" at bounding box center [132, 72] width 100 height 7
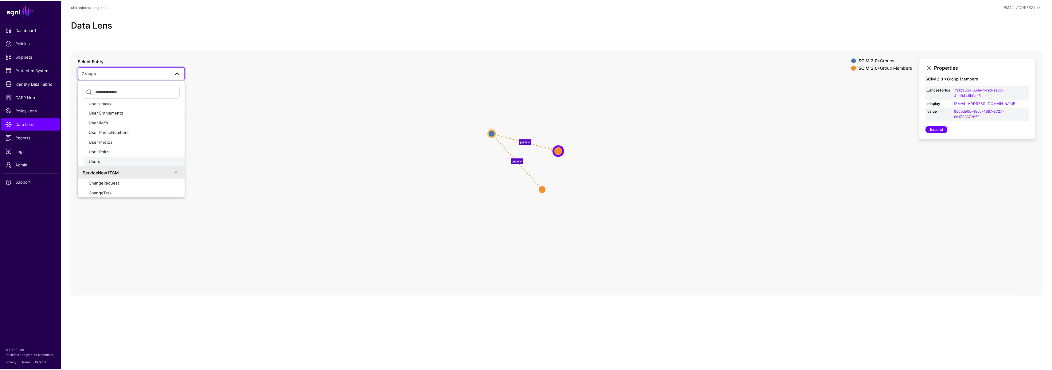
scroll to position [57, 0]
click at [104, 159] on div "Users" at bounding box center [135, 160] width 92 height 6
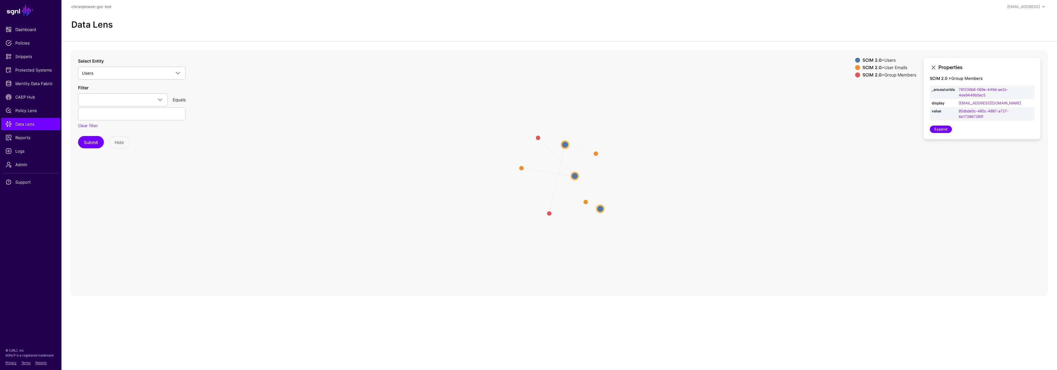
drag, startPoint x: 567, startPoint y: 196, endPoint x: 644, endPoint y: 234, distance: 85.9
click at [604, 213] on circle at bounding box center [600, 208] width 7 height 7
drag, startPoint x: 566, startPoint y: 142, endPoint x: 540, endPoint y: 263, distance: 123.4
click at [540, 263] on circle at bounding box center [538, 263] width 7 height 7
drag, startPoint x: 600, startPoint y: 149, endPoint x: 425, endPoint y: 180, distance: 176.8
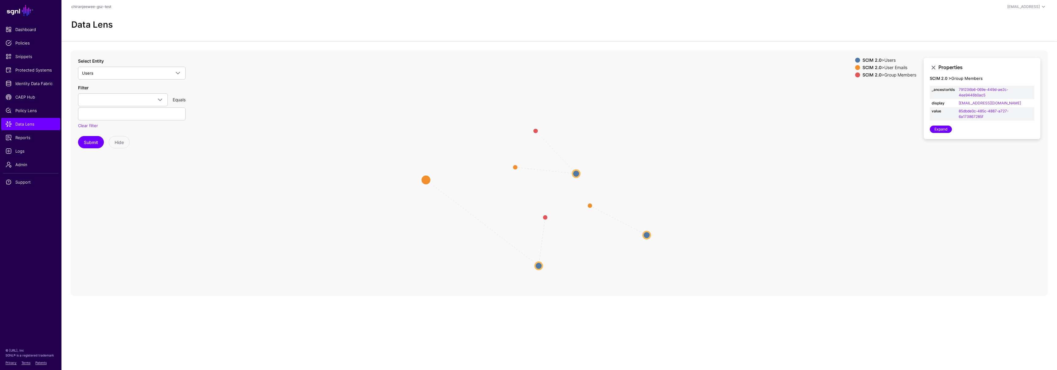
click at [425, 180] on circle at bounding box center [426, 180] width 10 height 10
drag, startPoint x: 543, startPoint y: 218, endPoint x: 365, endPoint y: 214, distance: 178.2
click at [365, 214] on circle at bounding box center [366, 213] width 10 height 10
drag, startPoint x: 513, startPoint y: 166, endPoint x: 626, endPoint y: 99, distance: 131.1
click at [626, 99] on circle at bounding box center [626, 99] width 10 height 10
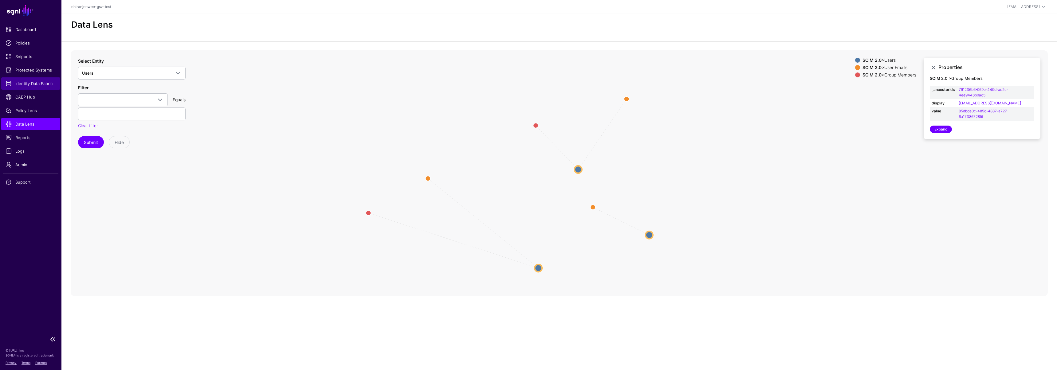
click at [33, 85] on span "Identity Data Fabric" at bounding box center [31, 83] width 50 height 6
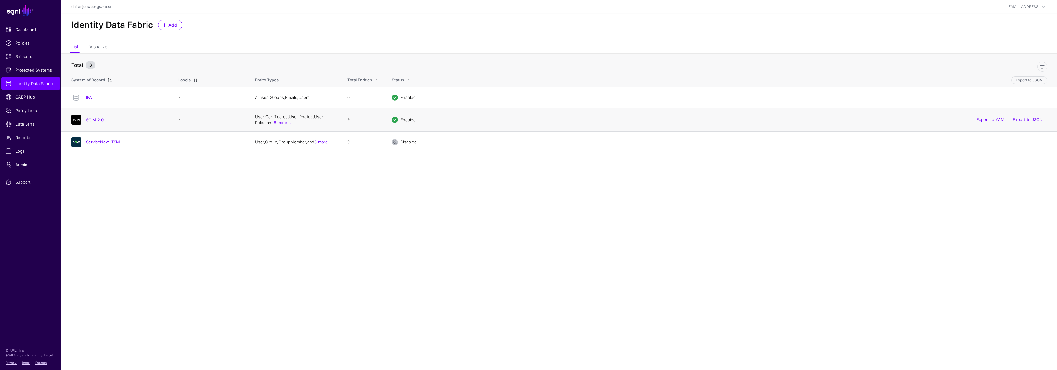
click at [89, 123] on div "SCIM 2.0" at bounding box center [119, 120] width 100 height 10
click at [90, 121] on link "SCIM 2.0" at bounding box center [95, 119] width 18 height 5
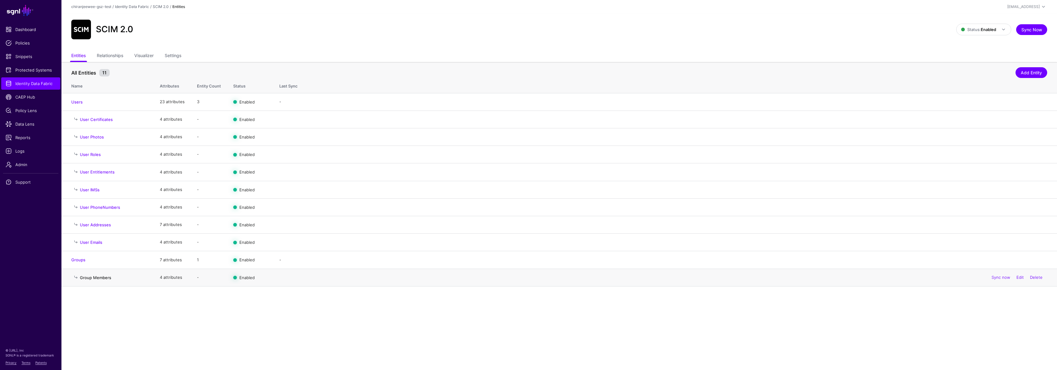
click at [94, 280] on link "Group Members" at bounding box center [95, 277] width 31 height 5
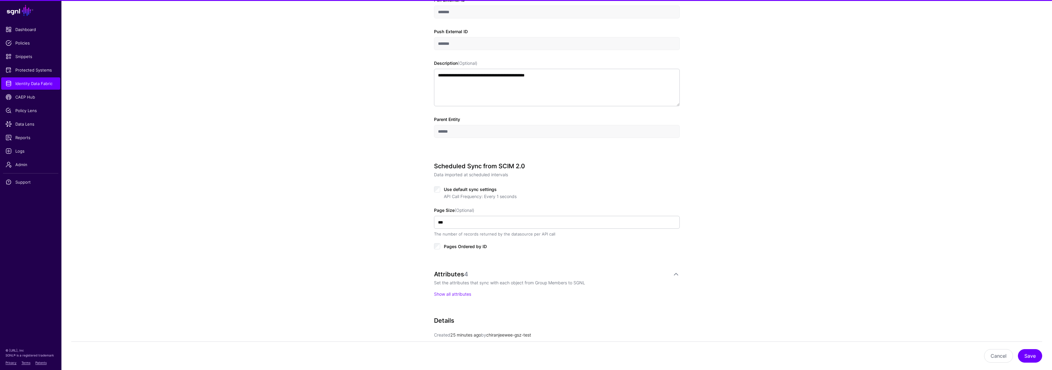
scroll to position [212, 0]
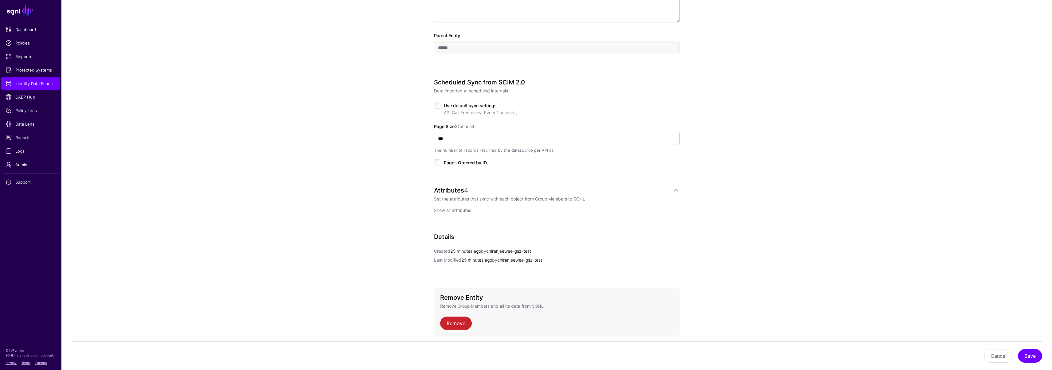
click at [453, 208] on link "Show all attributes" at bounding box center [452, 210] width 37 height 5
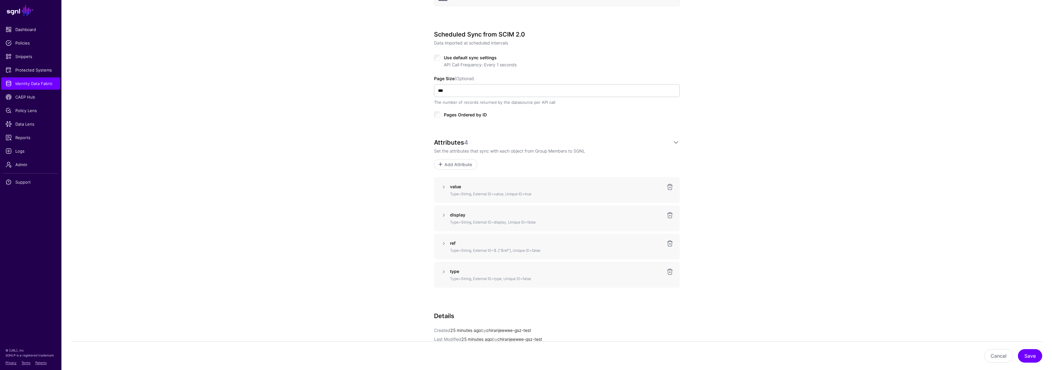
scroll to position [0, 0]
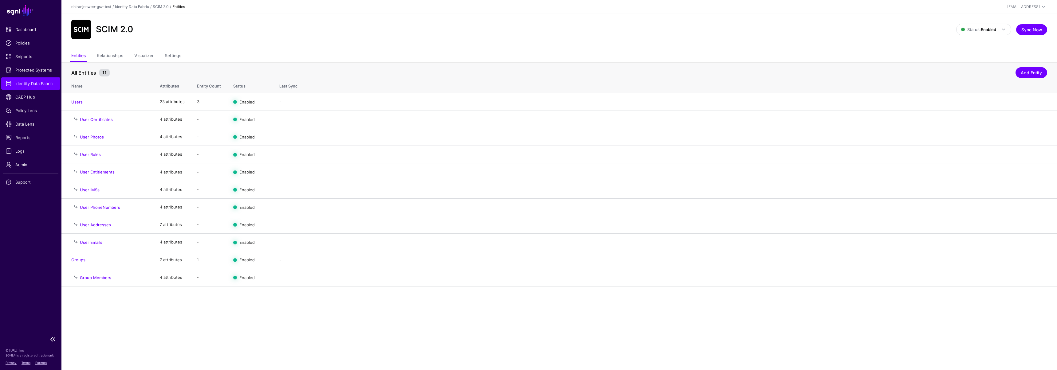
click at [39, 82] on span "Identity Data Fabric" at bounding box center [31, 83] width 50 height 6
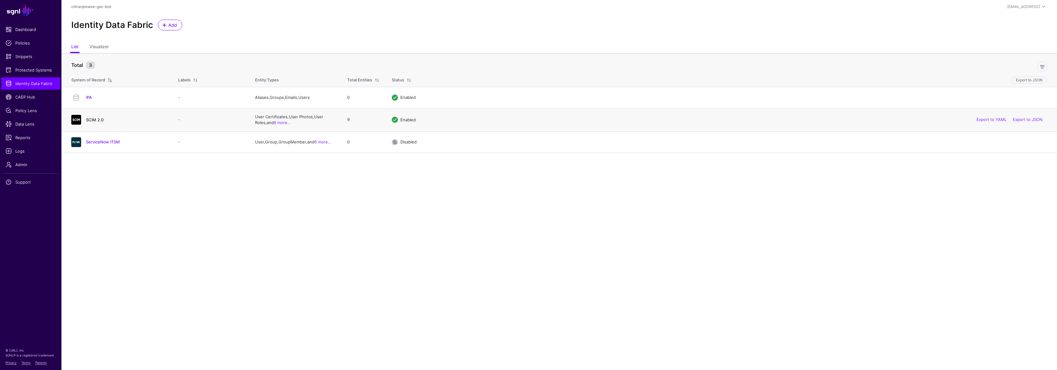
click at [97, 118] on link "SCIM 2.0" at bounding box center [95, 119] width 18 height 5
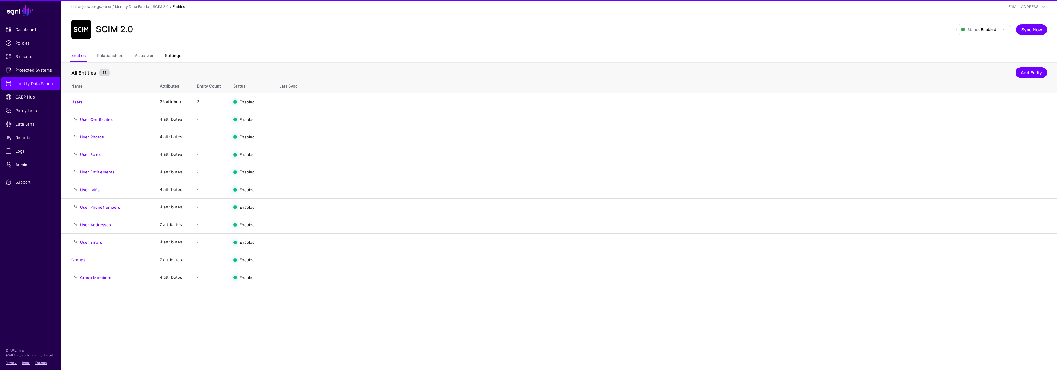
click at [180, 57] on link "Settings" at bounding box center [173, 56] width 17 height 12
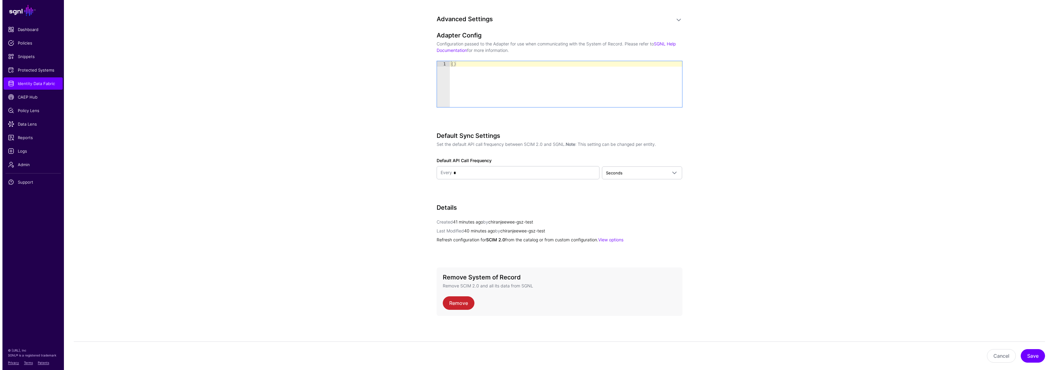
scroll to position [642, 0]
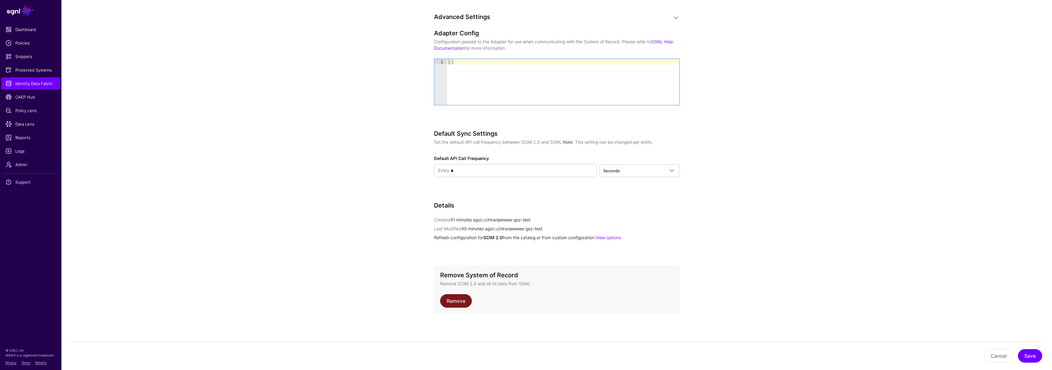
click at [459, 298] on link "Remove" at bounding box center [456, 301] width 32 height 14
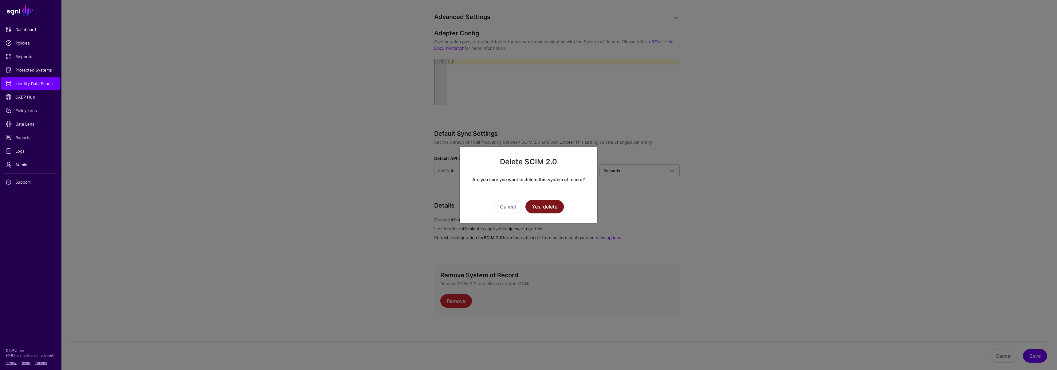
click at [543, 207] on button "Yes, delete" at bounding box center [544, 207] width 38 height 14
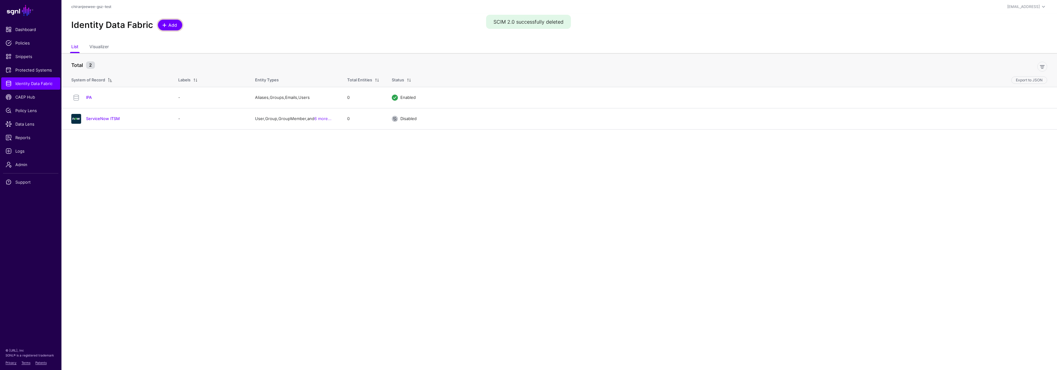
click at [175, 25] on span "Add" at bounding box center [173, 25] width 10 height 6
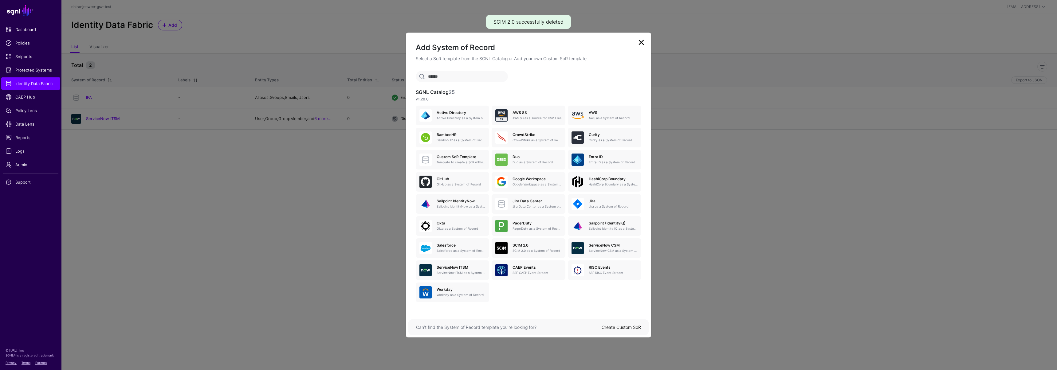
click at [618, 331] on div "Can’t find the System of Record template you’re looking for? Create Custom SoR" at bounding box center [528, 327] width 240 height 16
click at [618, 327] on link "Create Custom SoR" at bounding box center [620, 327] width 39 height 5
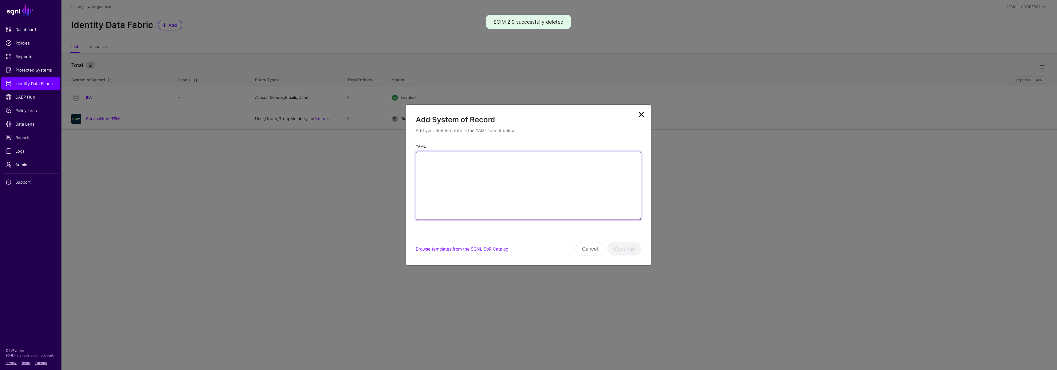
click at [493, 187] on textarea "YAML" at bounding box center [528, 186] width 225 height 68
paste textarea "**********"
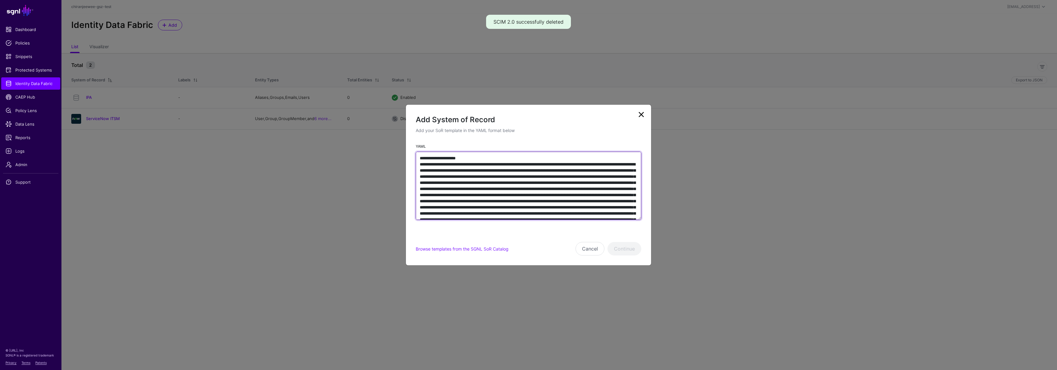
scroll to position [3277, 0]
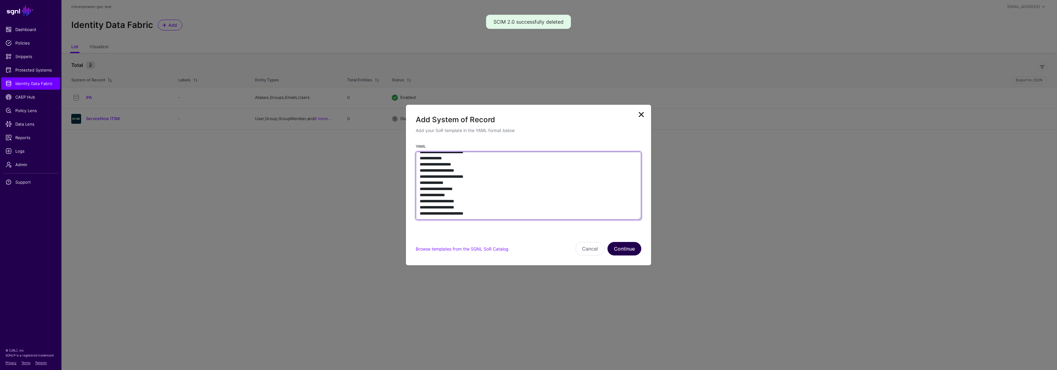
type textarea "**********"
click at [625, 254] on button "Continue" at bounding box center [624, 249] width 34 height 14
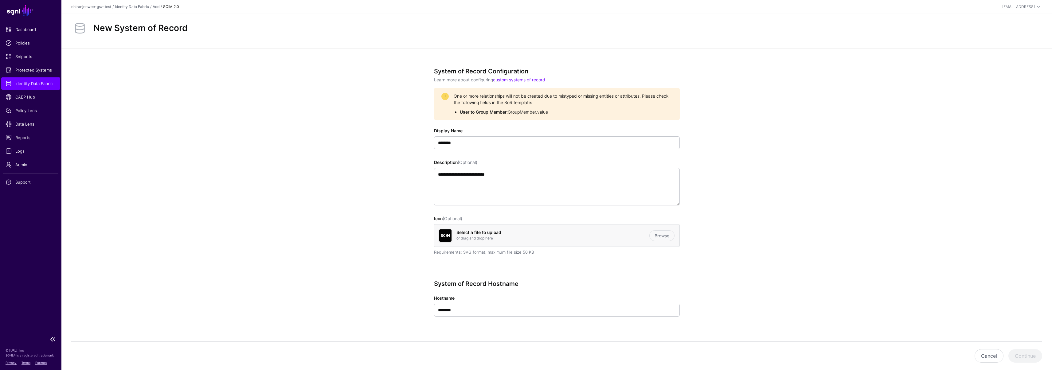
click at [41, 87] on link "Identity Data Fabric" at bounding box center [30, 83] width 59 height 12
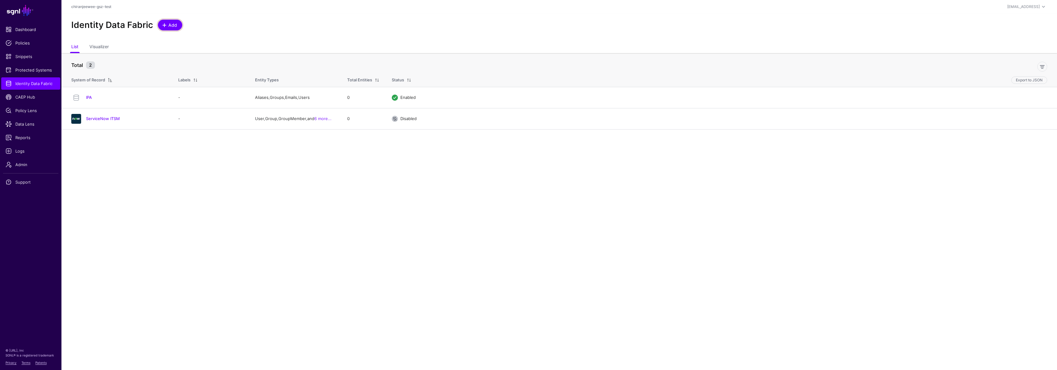
click at [169, 25] on span "Add" at bounding box center [173, 25] width 10 height 6
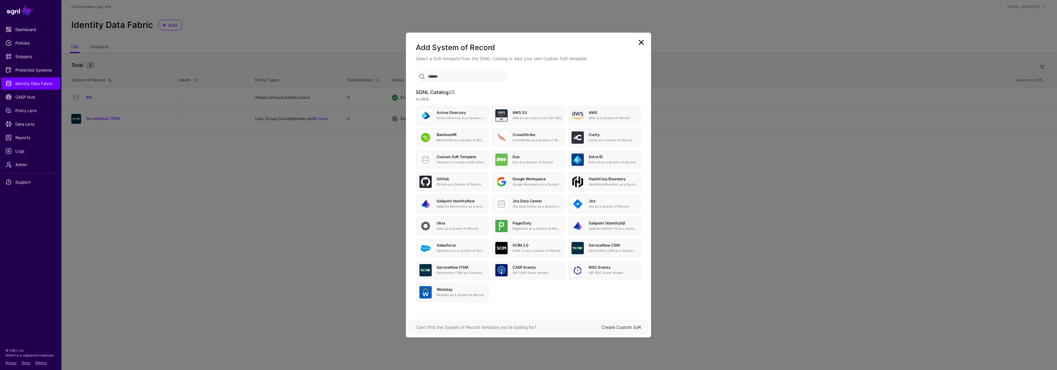
click at [627, 326] on link "Create Custom SoR" at bounding box center [620, 327] width 39 height 5
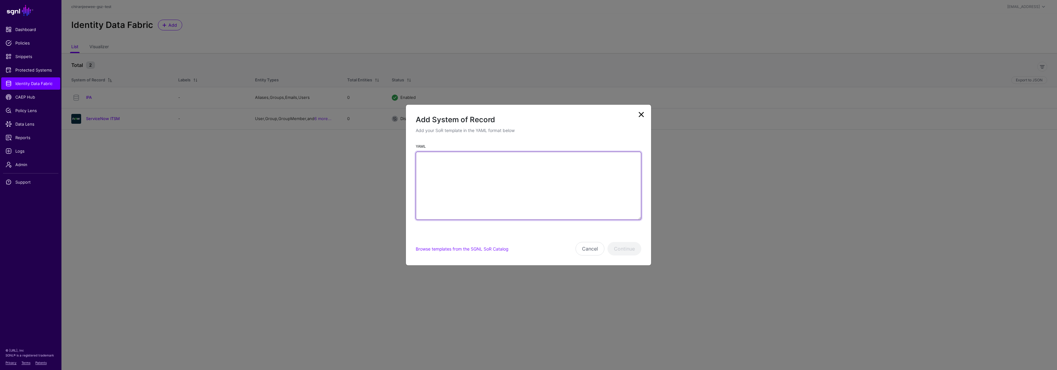
click at [500, 179] on textarea "YAML" at bounding box center [528, 186] width 225 height 68
paste textarea "**********"
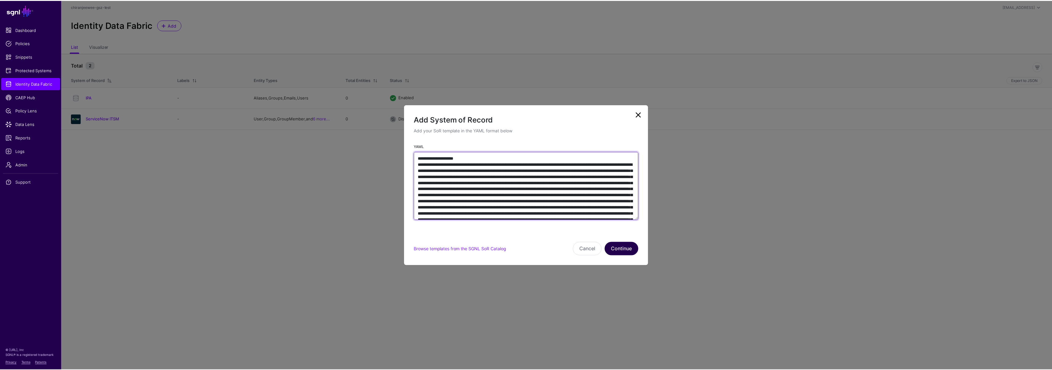
scroll to position [3044, 0]
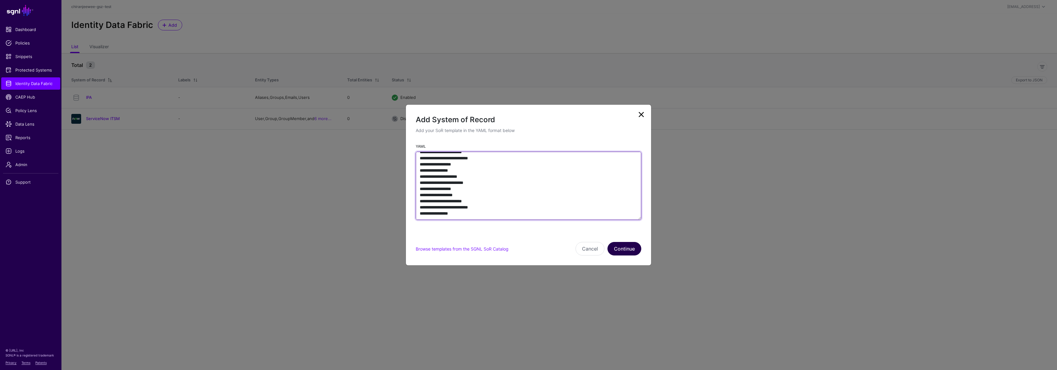
type textarea "**********"
click at [635, 253] on button "Continue" at bounding box center [624, 249] width 34 height 14
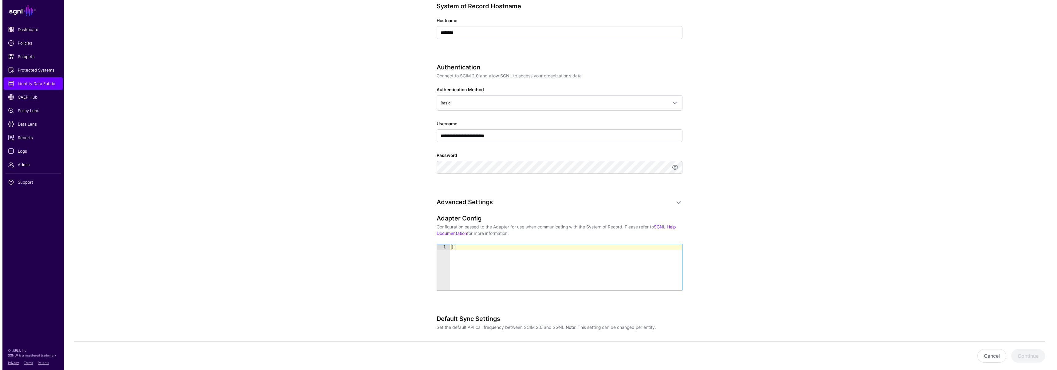
scroll to position [296, 0]
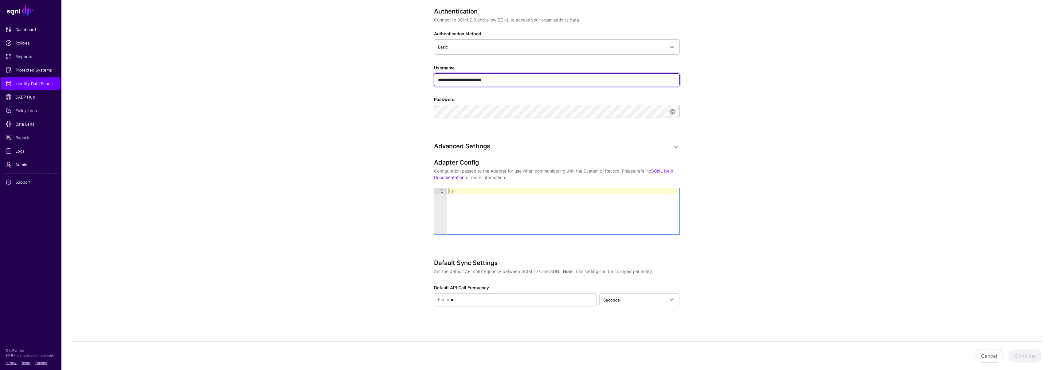
click at [521, 80] on input "**********" at bounding box center [557, 79] width 246 height 13
type input "****"
click at [1019, 355] on button "Continue" at bounding box center [1025, 356] width 34 height 14
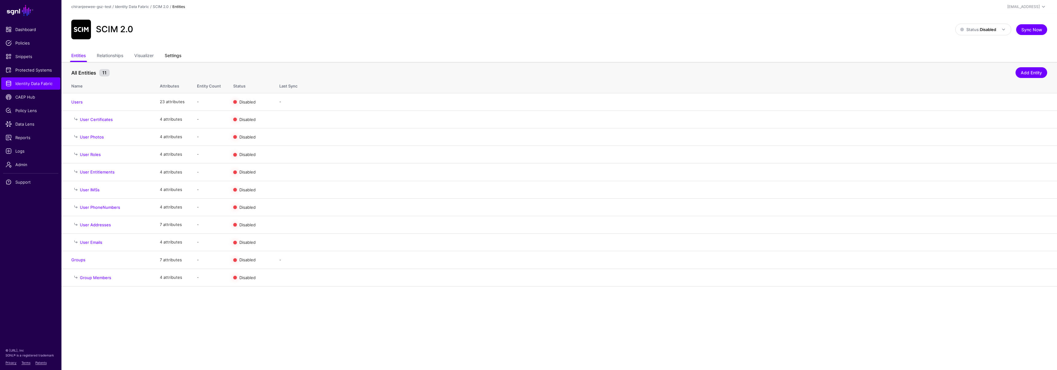
click at [174, 56] on link "Settings" at bounding box center [173, 56] width 17 height 12
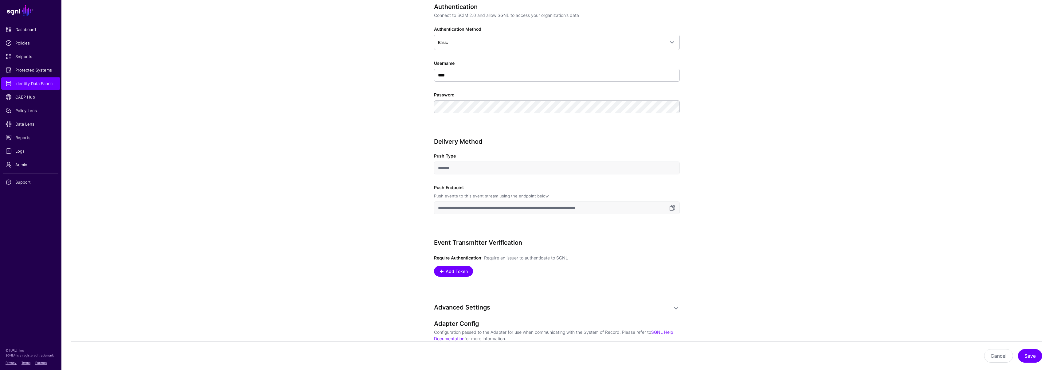
scroll to position [316, 0]
click at [452, 272] on span "Add Token" at bounding box center [457, 271] width 24 height 6
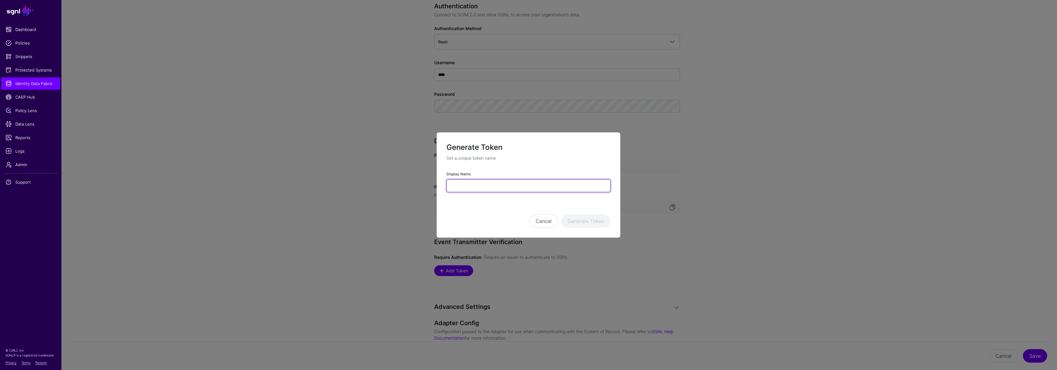
click at [479, 187] on input "Display Name" at bounding box center [528, 185] width 164 height 13
type input "*********"
click at [578, 226] on button "Generate Token" at bounding box center [585, 221] width 49 height 14
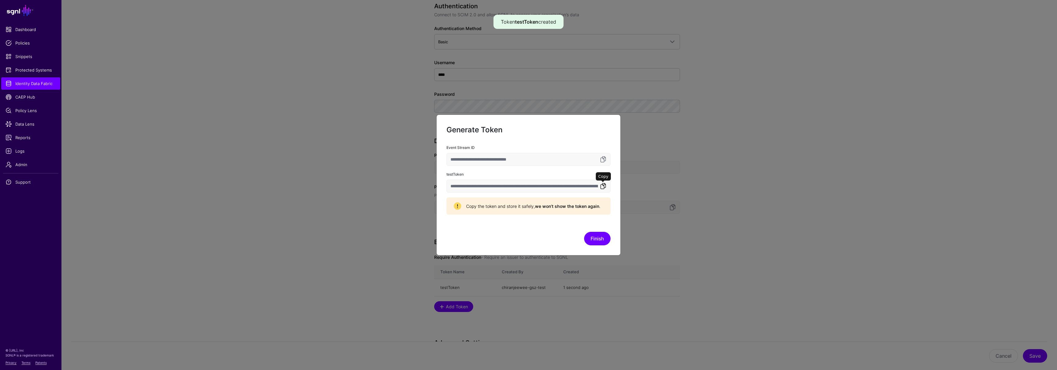
click at [602, 187] on link at bounding box center [602, 185] width 7 height 7
click at [597, 239] on button "Finish" at bounding box center [597, 239] width 26 height 14
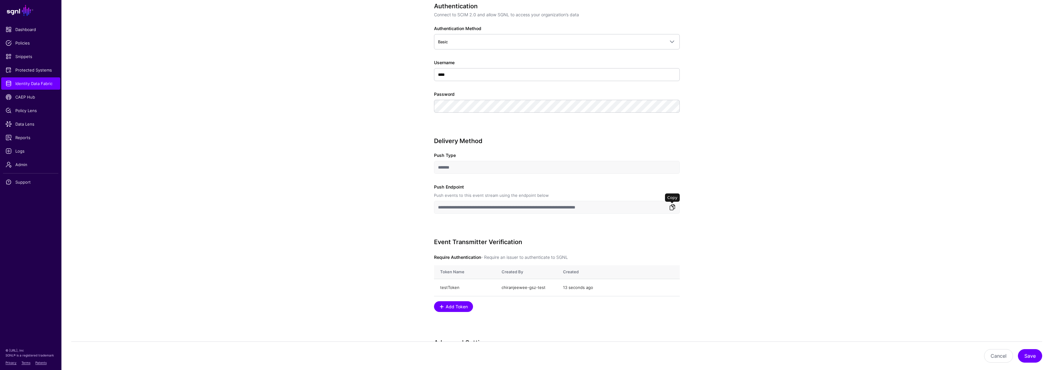
click at [670, 206] on link at bounding box center [672, 207] width 7 height 7
click at [1032, 351] on button "Save" at bounding box center [1030, 356] width 24 height 14
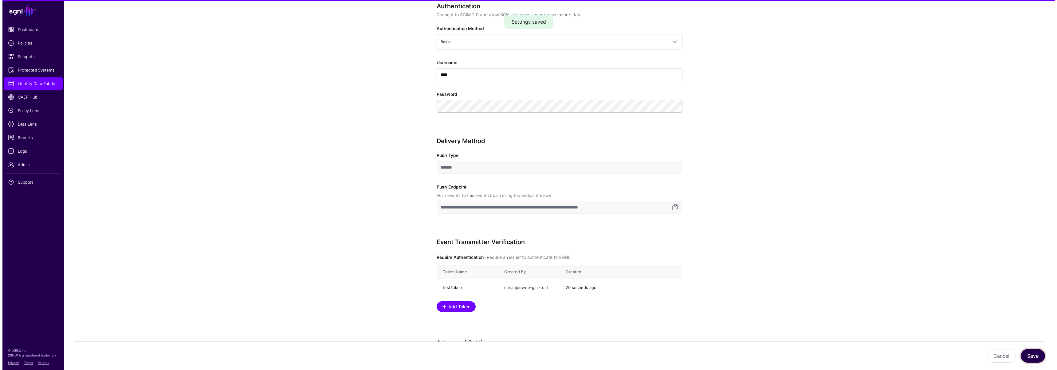
scroll to position [0, 0]
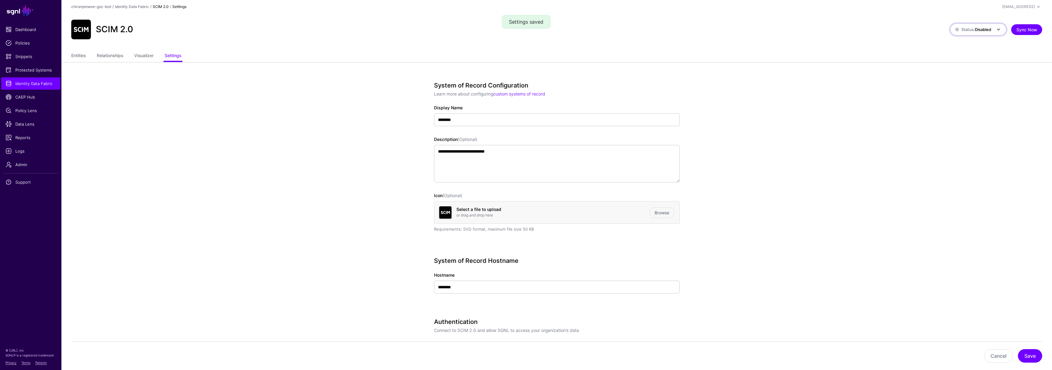
click at [980, 31] on strong "Disabled" at bounding box center [983, 29] width 16 height 5
click at [976, 43] on span "Enabled Syncing active for all configured entities that are enabled" at bounding box center [983, 52] width 57 height 25
click at [30, 127] on link "Data Lens" at bounding box center [30, 124] width 59 height 12
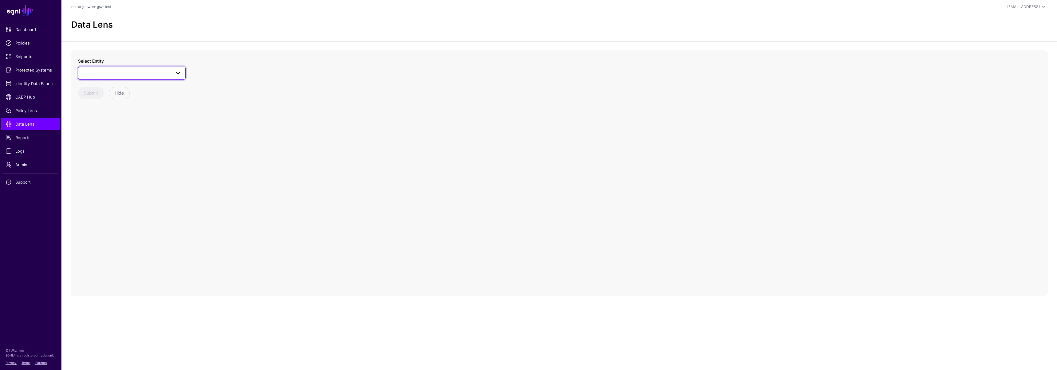
click at [106, 68] on link at bounding box center [132, 73] width 108 height 13
click at [108, 129] on div "Groups" at bounding box center [135, 130] width 92 height 6
click at [115, 74] on span "Groups" at bounding box center [126, 73] width 88 height 7
click at [112, 129] on div "Users" at bounding box center [135, 128] width 92 height 6
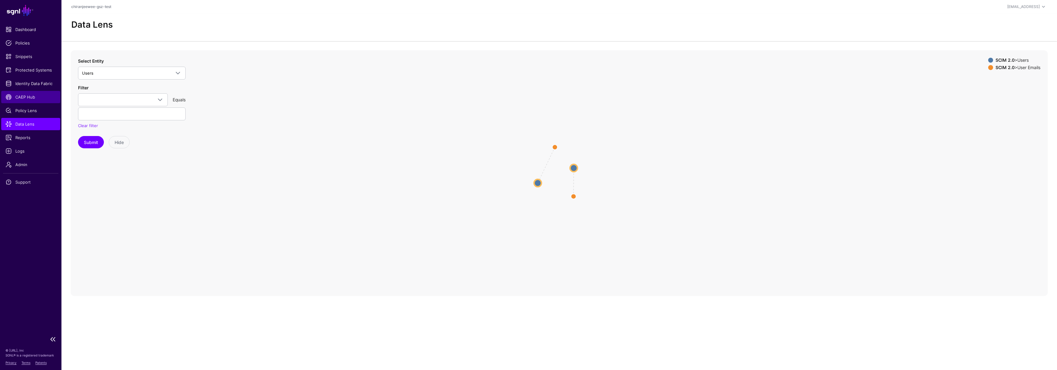
click at [31, 96] on span "CAEP Hub" at bounding box center [31, 97] width 50 height 6
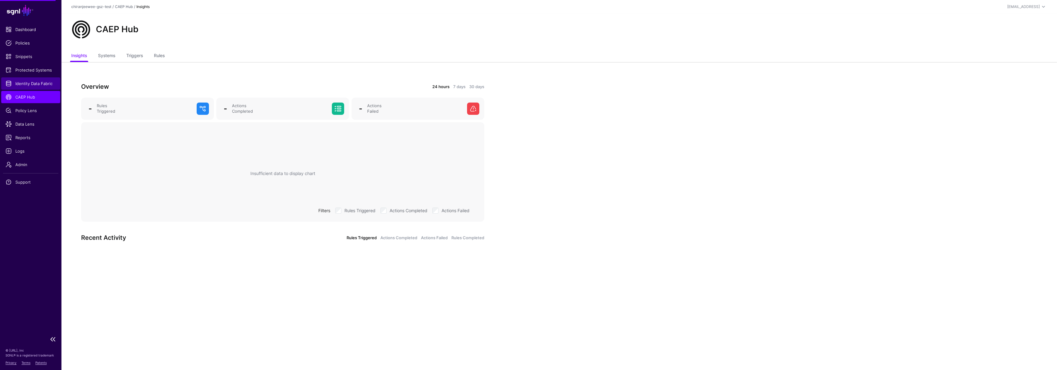
click at [32, 83] on span "Identity Data Fabric" at bounding box center [31, 83] width 50 height 6
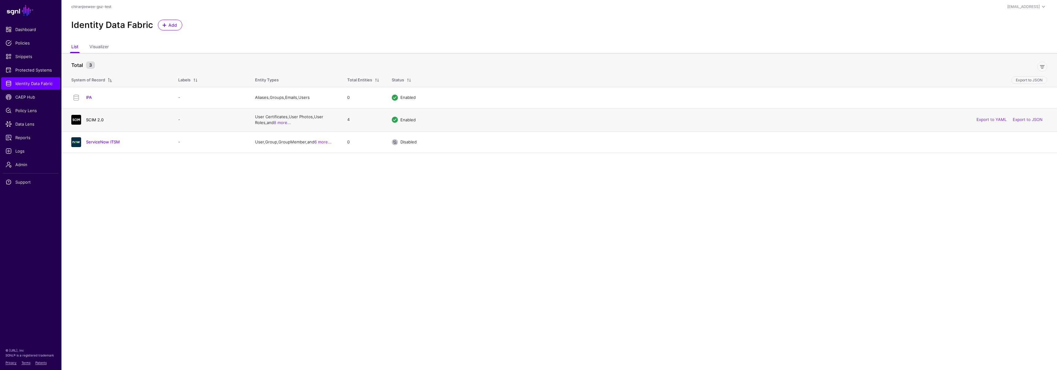
click at [94, 118] on link "SCIM 2.0" at bounding box center [95, 119] width 18 height 5
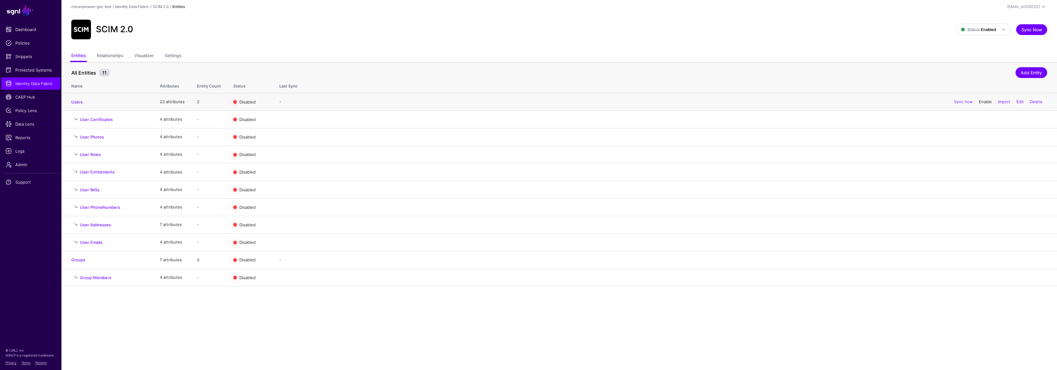
click at [981, 102] on link "Enable" at bounding box center [985, 101] width 13 height 5
click at [985, 260] on link "Enable" at bounding box center [985, 259] width 13 height 5
click at [29, 121] on span "Data Lens" at bounding box center [31, 124] width 50 height 6
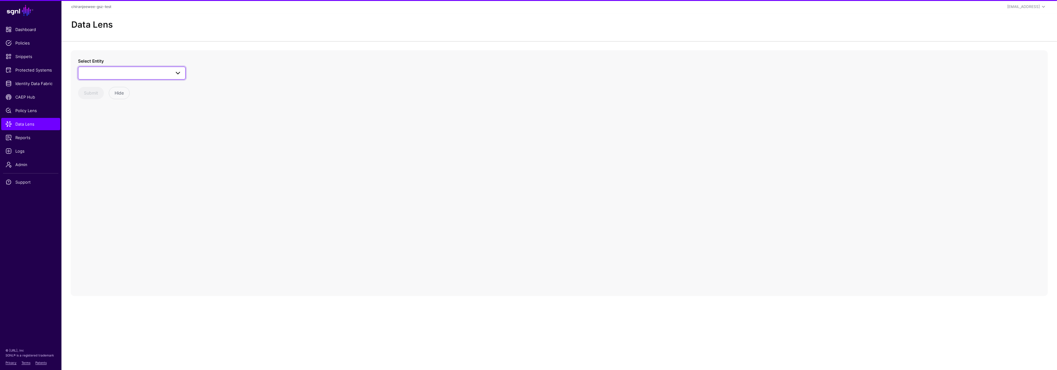
click at [108, 71] on span at bounding box center [132, 72] width 100 height 7
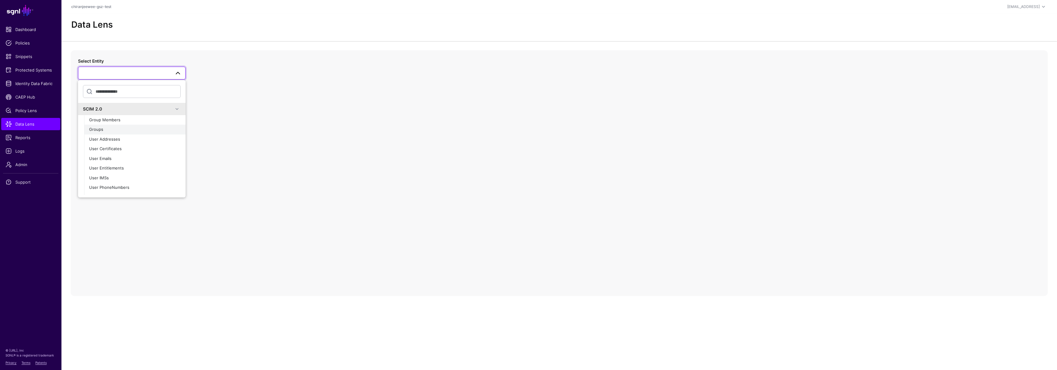
click at [111, 127] on div "Groups" at bounding box center [135, 130] width 92 height 6
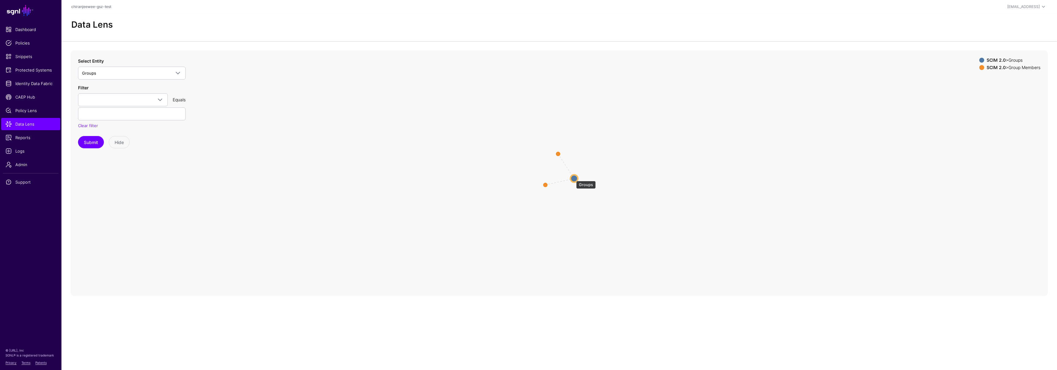
click at [573, 178] on circle at bounding box center [573, 178] width 7 height 7
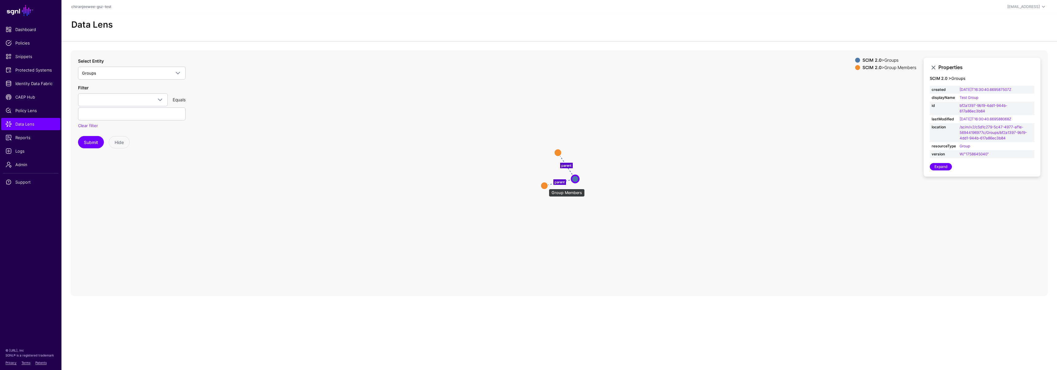
click at [546, 186] on circle at bounding box center [543, 185] width 7 height 7
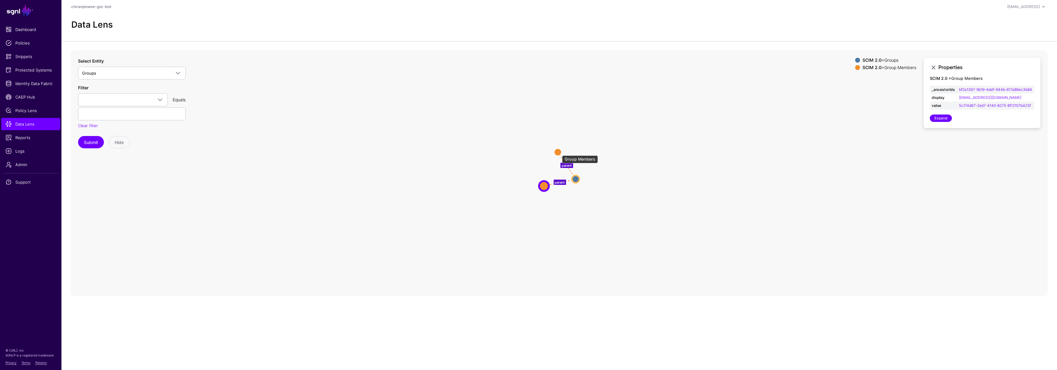
click at [559, 152] on circle at bounding box center [557, 151] width 7 height 7
click at [31, 83] on span "Identity Data Fabric" at bounding box center [31, 83] width 50 height 6
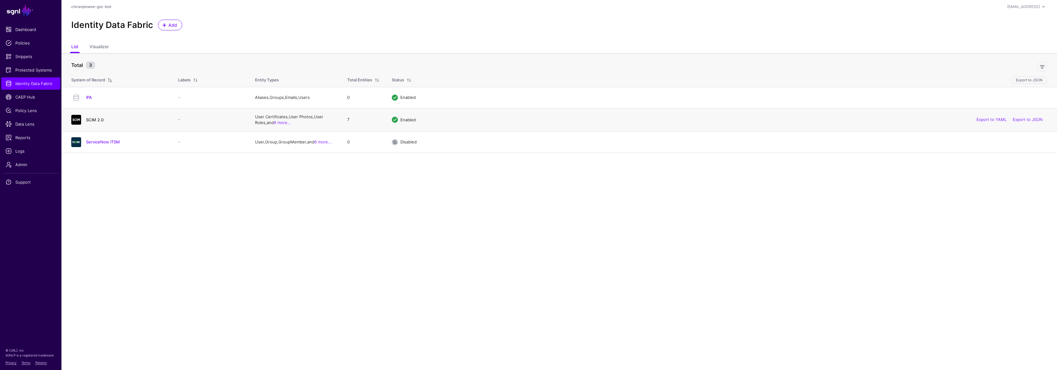
click at [96, 118] on link "SCIM 2.0" at bounding box center [95, 119] width 18 height 5
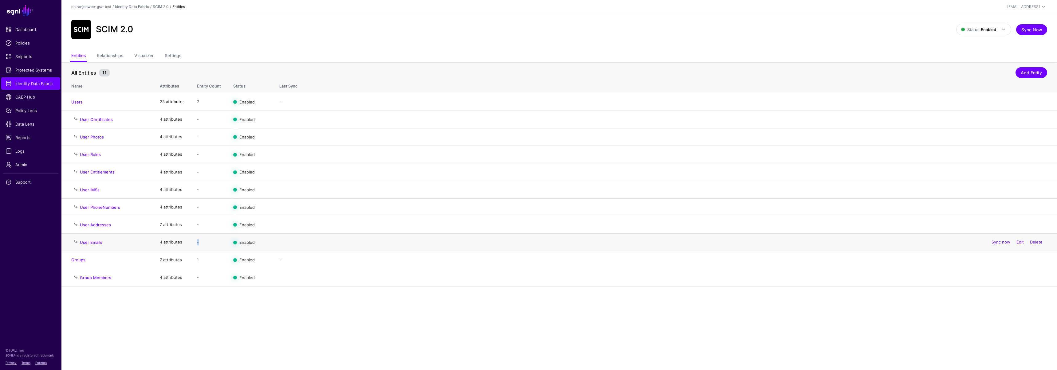
drag, startPoint x: 193, startPoint y: 242, endPoint x: 208, endPoint y: 243, distance: 14.5
click at [208, 243] on td "-" at bounding box center [209, 243] width 36 height 18
click at [28, 123] on span "Data Lens" at bounding box center [31, 124] width 50 height 6
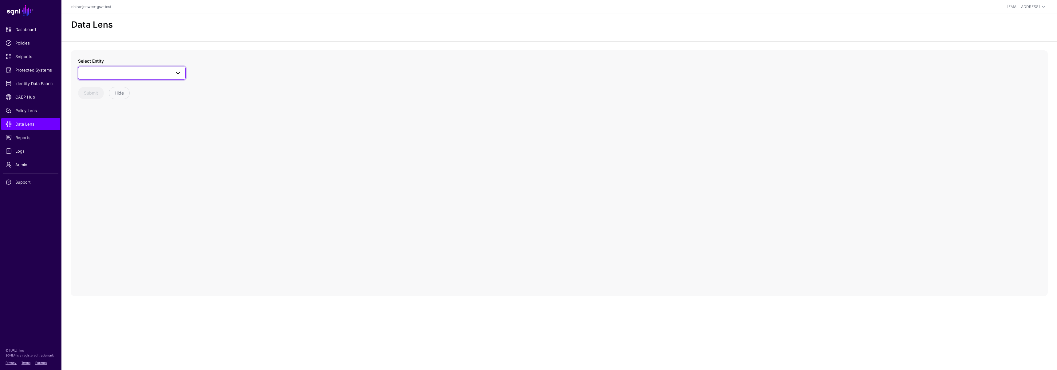
click at [140, 76] on span at bounding box center [132, 72] width 100 height 7
click at [116, 158] on div "Users" at bounding box center [135, 160] width 92 height 6
click at [555, 148] on circle at bounding box center [555, 148] width 10 height 10
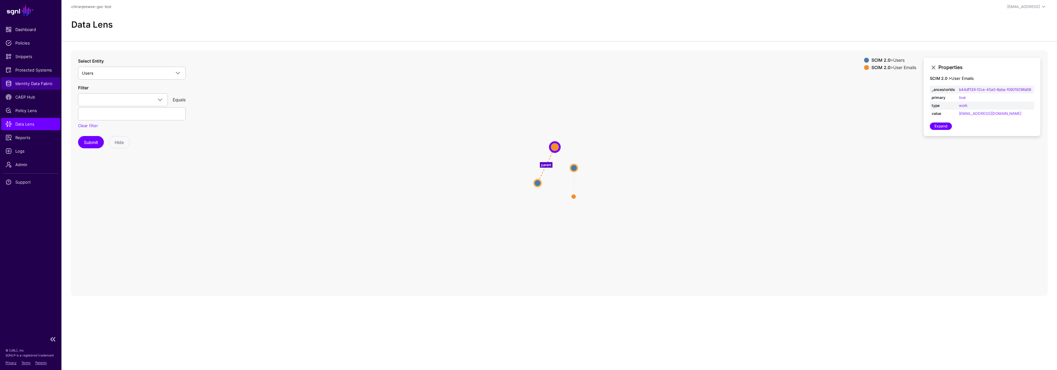
click at [31, 81] on span "Identity Data Fabric" at bounding box center [31, 83] width 50 height 6
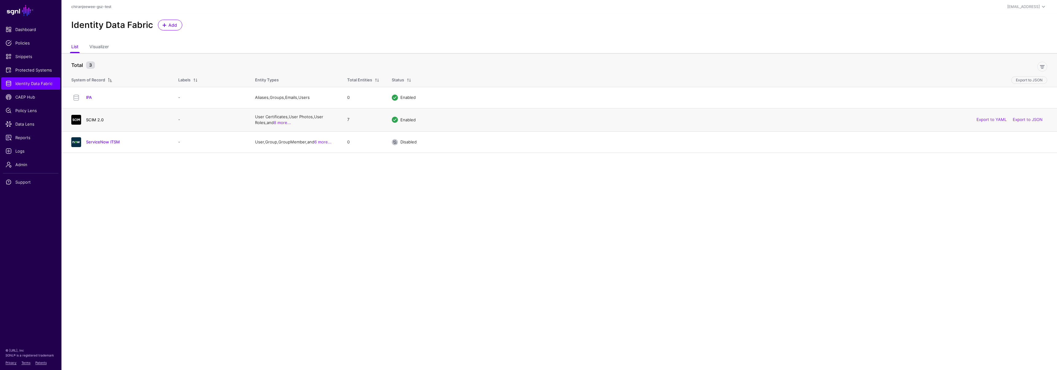
click at [96, 120] on link "SCIM 2.0" at bounding box center [95, 119] width 18 height 5
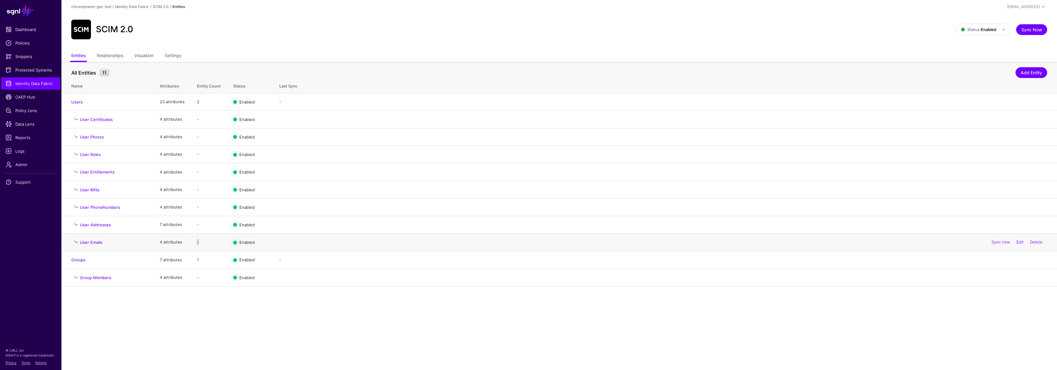
drag, startPoint x: 194, startPoint y: 243, endPoint x: 220, endPoint y: 243, distance: 26.1
click at [220, 243] on td "-" at bounding box center [209, 243] width 36 height 18
click at [35, 84] on span "Identity Data Fabric" at bounding box center [31, 83] width 50 height 6
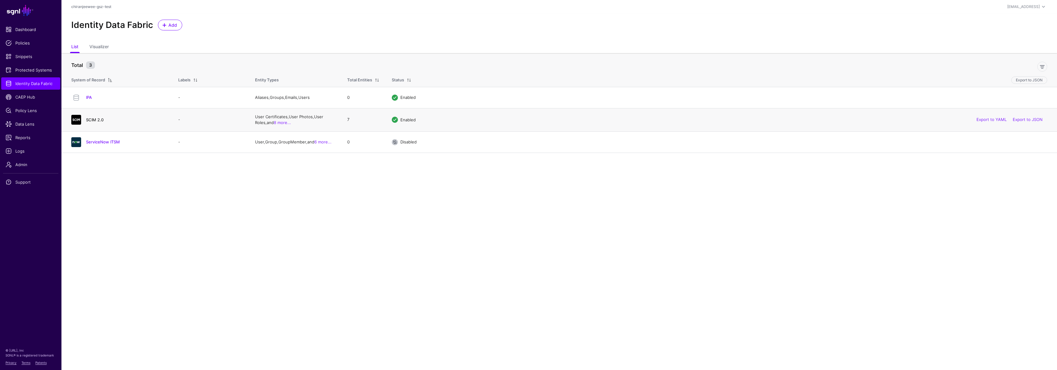
click at [93, 122] on h4 "SCIM 2.0" at bounding box center [126, 120] width 80 height 6
click at [94, 120] on link "SCIM 2.0" at bounding box center [95, 119] width 18 height 5
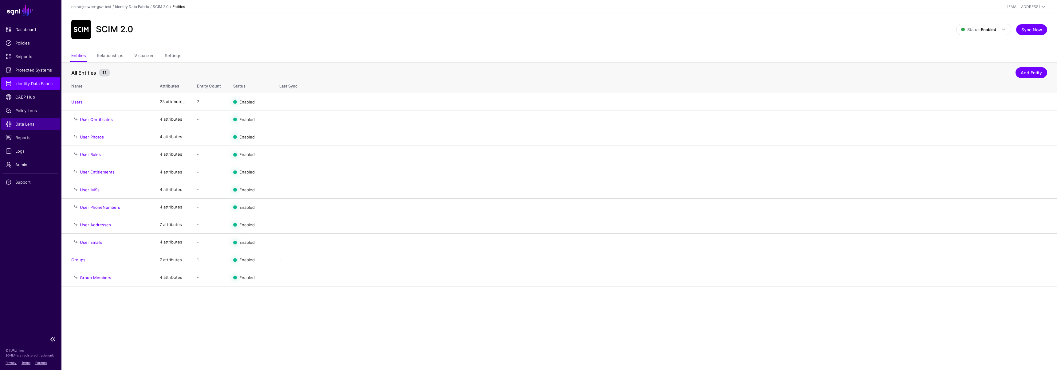
click at [33, 128] on link "Data Lens" at bounding box center [30, 124] width 59 height 12
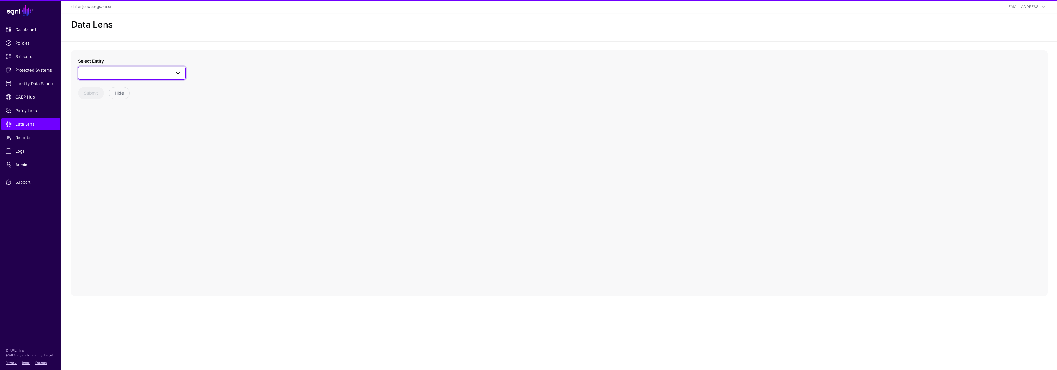
click at [106, 67] on link at bounding box center [132, 73] width 108 height 13
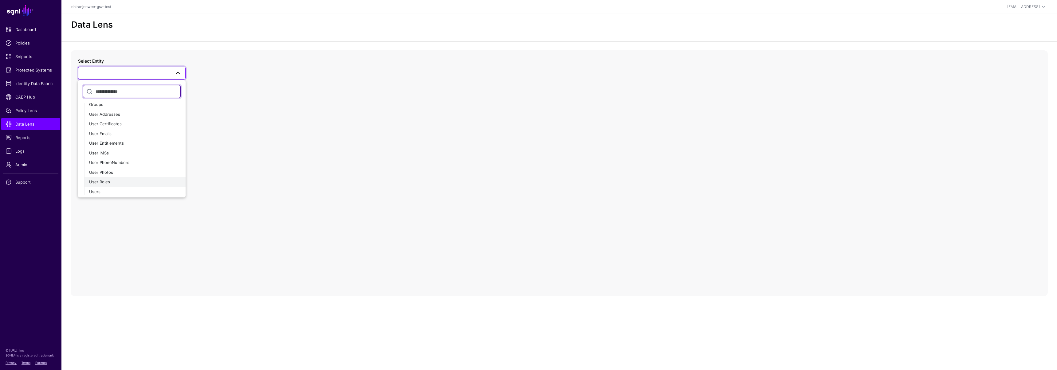
scroll to position [52, 0]
click at [108, 166] on div "Users" at bounding box center [135, 165] width 92 height 6
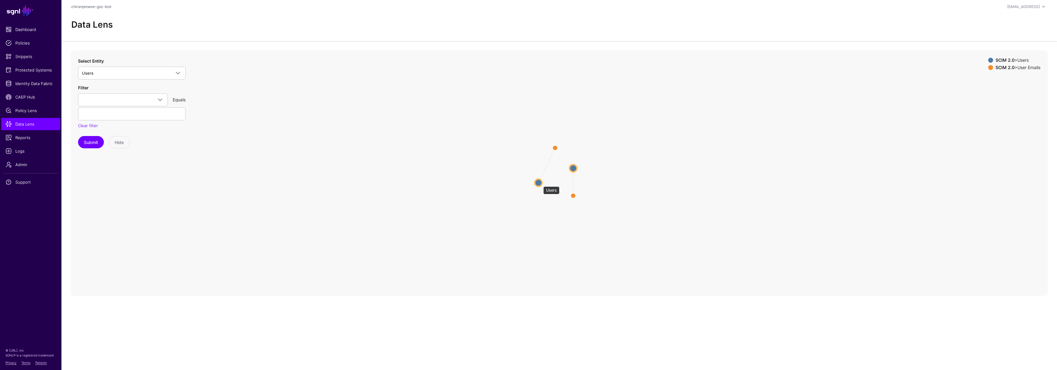
click at [540, 183] on circle at bounding box center [537, 182] width 7 height 7
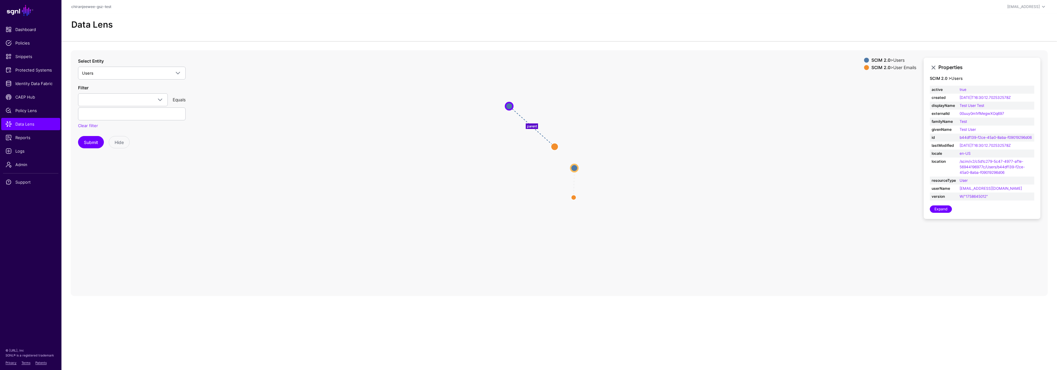
drag, startPoint x: 529, startPoint y: 168, endPoint x: 509, endPoint y: 106, distance: 65.7
click at [509, 106] on circle at bounding box center [508, 105] width 7 height 7
click at [554, 144] on circle at bounding box center [553, 145] width 7 height 7
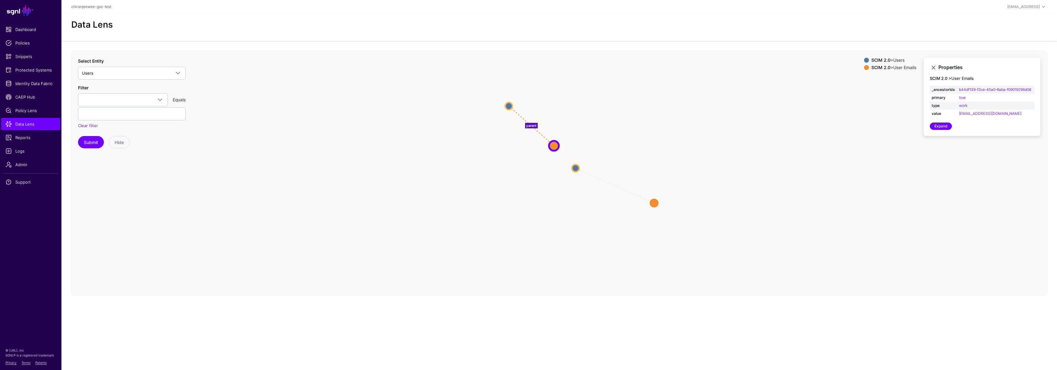
drag, startPoint x: 573, startPoint y: 200, endPoint x: 666, endPoint y: 203, distance: 93.4
click at [659, 203] on circle at bounding box center [654, 203] width 10 height 10
click at [575, 168] on circle at bounding box center [575, 168] width 7 height 7
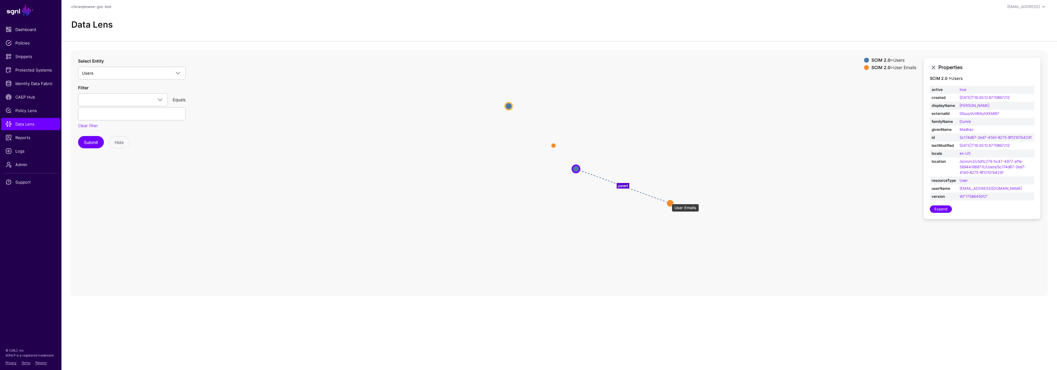
click at [671, 202] on circle at bounding box center [669, 203] width 7 height 7
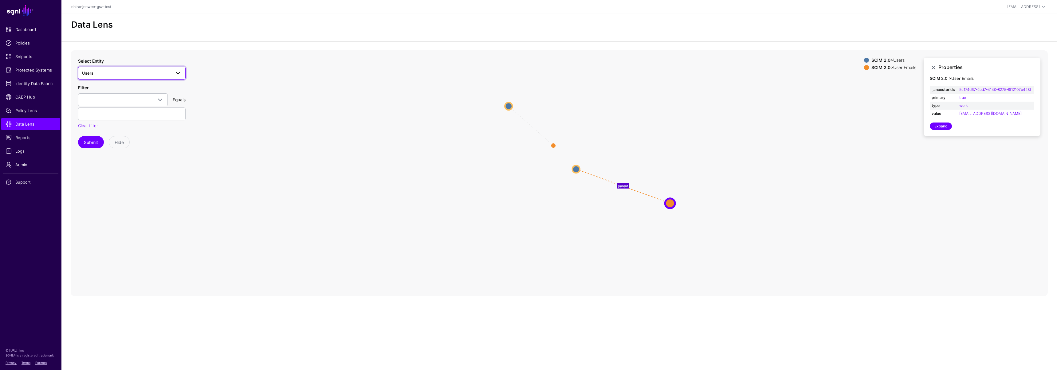
click at [121, 71] on span "Users" at bounding box center [126, 73] width 88 height 7
click at [121, 131] on div "Groups" at bounding box center [135, 130] width 92 height 6
click at [572, 177] on circle at bounding box center [573, 178] width 7 height 7
click at [575, 178] on circle at bounding box center [573, 177] width 7 height 7
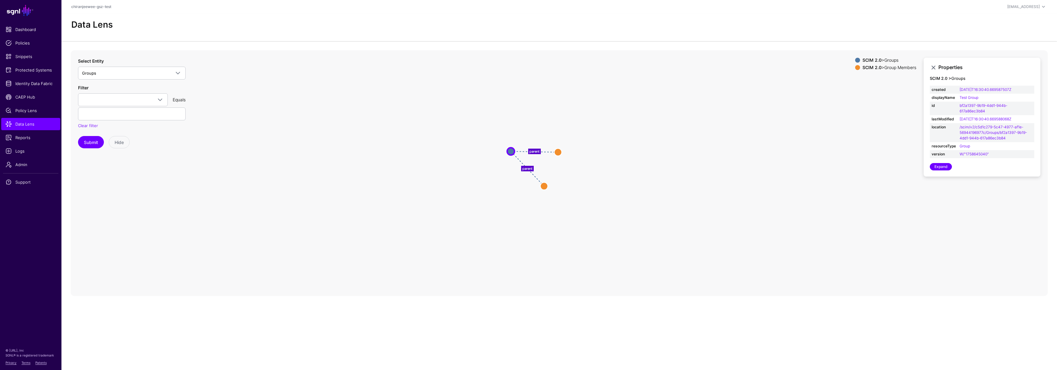
drag, startPoint x: 575, startPoint y: 178, endPoint x: 511, endPoint y: 151, distance: 69.2
click at [511, 151] on circle at bounding box center [510, 151] width 7 height 7
click at [576, 224] on circle at bounding box center [576, 222] width 15 height 15
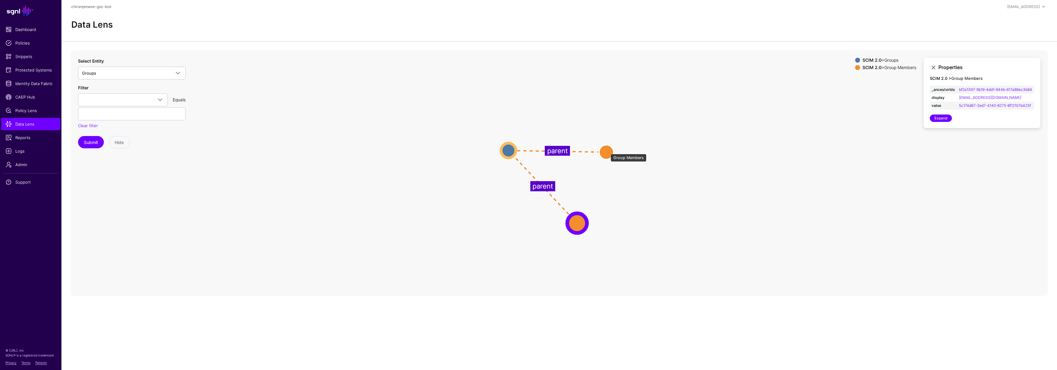
click at [607, 151] on circle at bounding box center [606, 152] width 15 height 15
click at [101, 69] on span "Groups" at bounding box center [132, 72] width 100 height 7
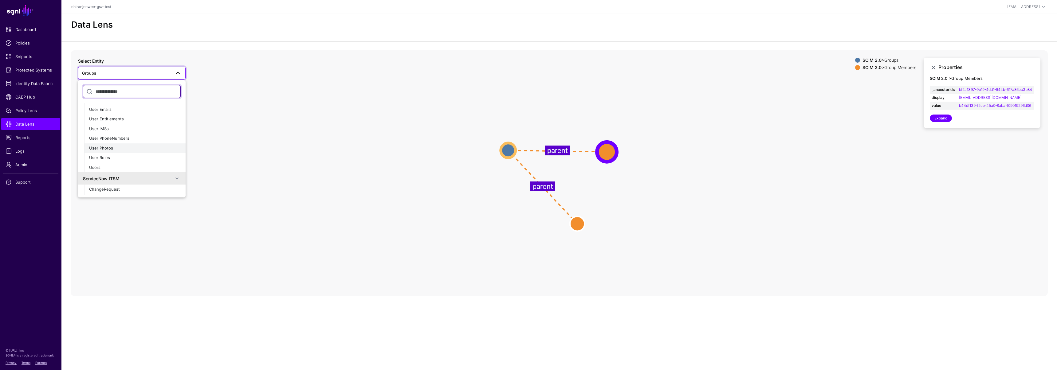
scroll to position [50, 0]
click at [22, 82] on span "Identity Data Fabric" at bounding box center [31, 83] width 50 height 6
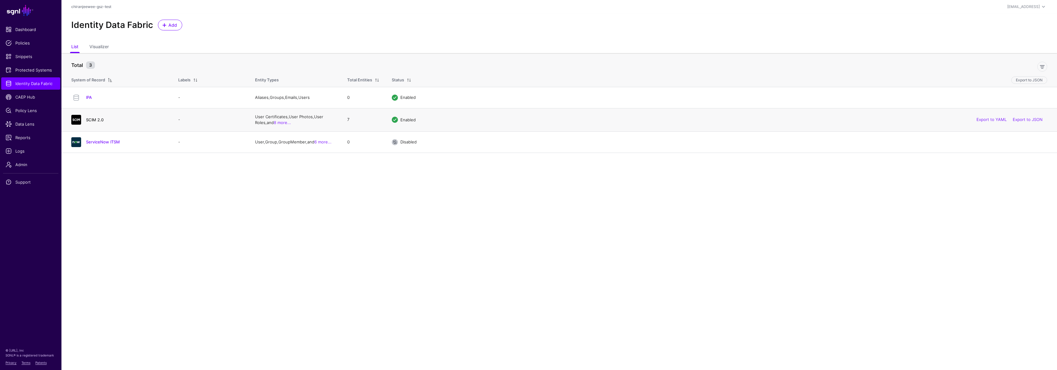
click at [98, 120] on link "SCIM 2.0" at bounding box center [95, 119] width 18 height 5
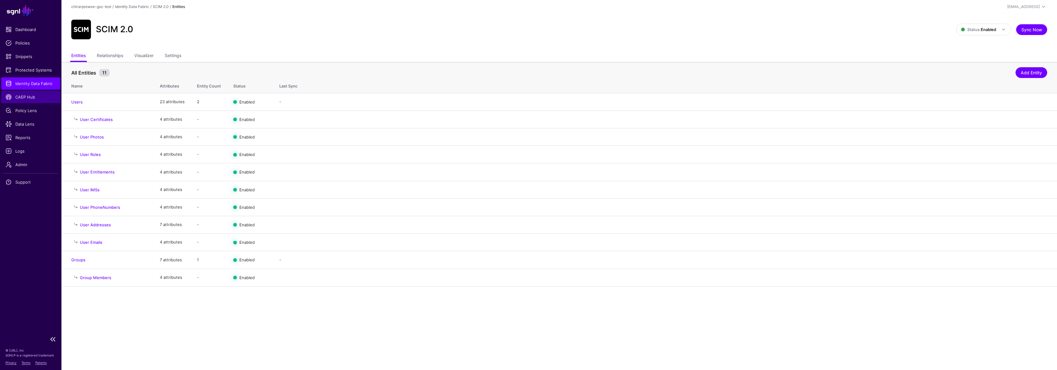
click at [28, 96] on span "CAEP Hub" at bounding box center [31, 97] width 50 height 6
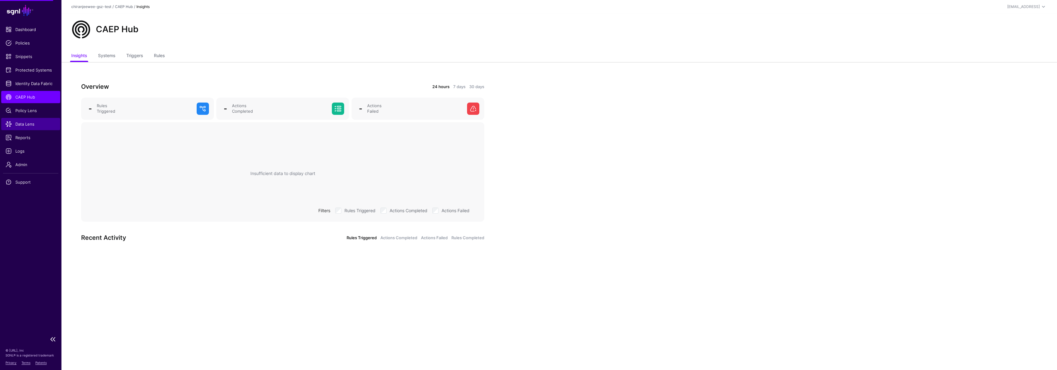
click at [29, 128] on link "Data Lens" at bounding box center [30, 124] width 59 height 12
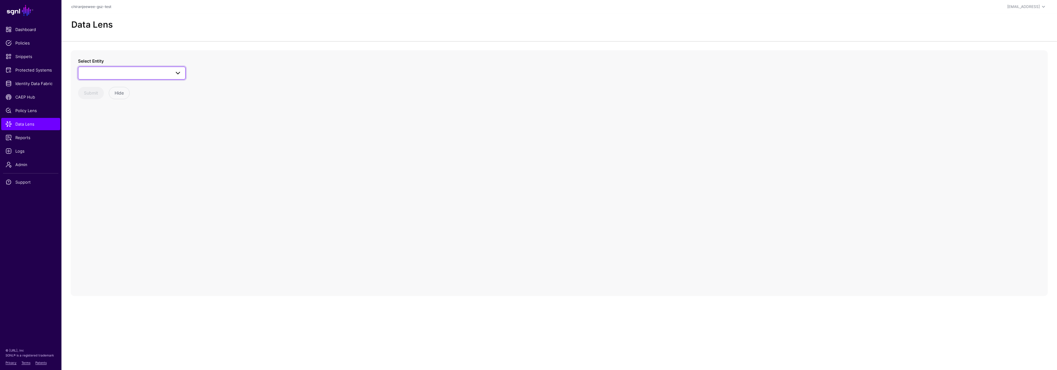
click at [114, 74] on span at bounding box center [132, 72] width 100 height 7
click at [106, 131] on div "Groups" at bounding box center [135, 130] width 92 height 6
click at [575, 178] on circle at bounding box center [573, 178] width 7 height 7
click at [575, 177] on circle at bounding box center [574, 178] width 7 height 7
